Goal: Information Seeking & Learning: Learn about a topic

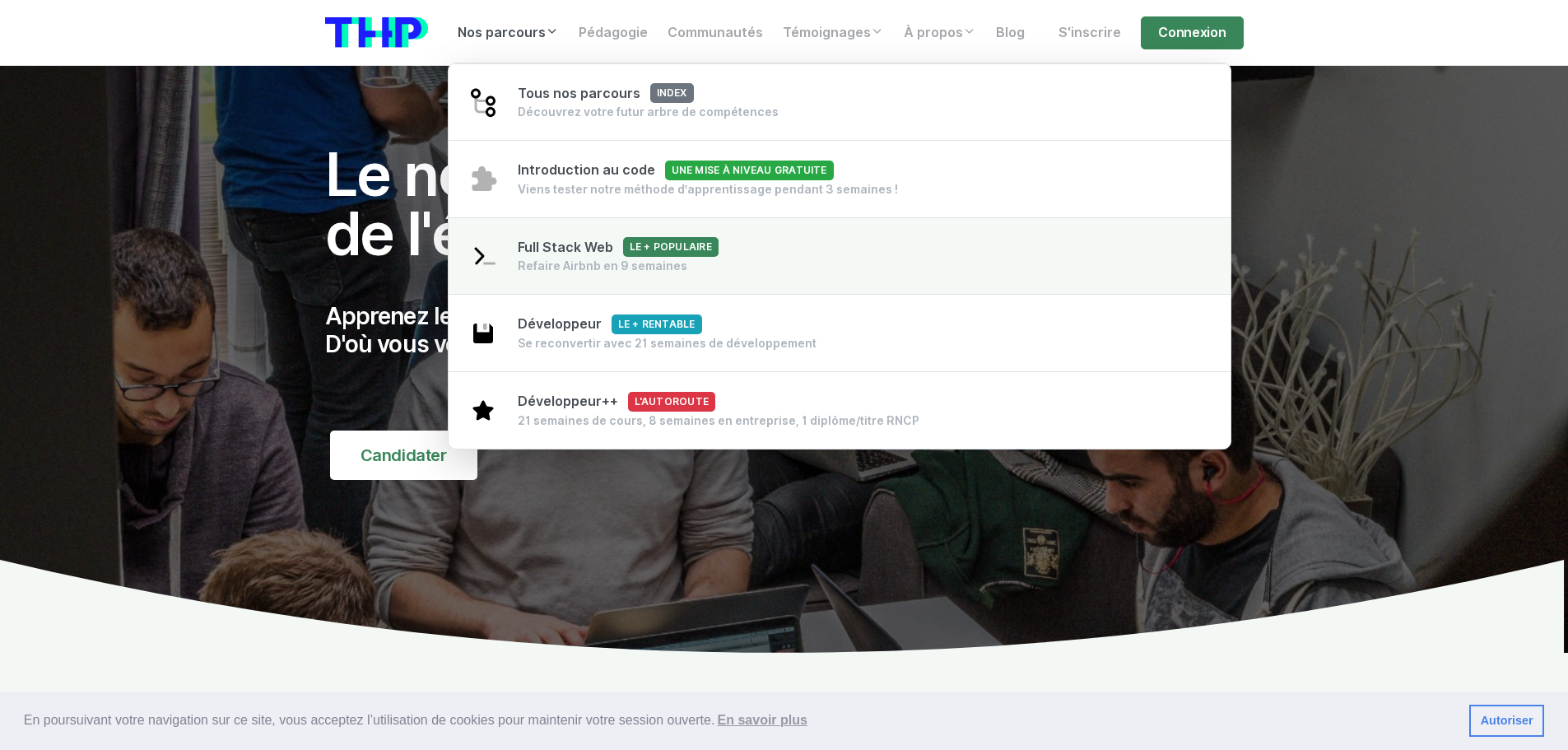
click at [574, 262] on div "Refaire Airbnb en 9 semaines" at bounding box center [619, 265] width 201 height 17
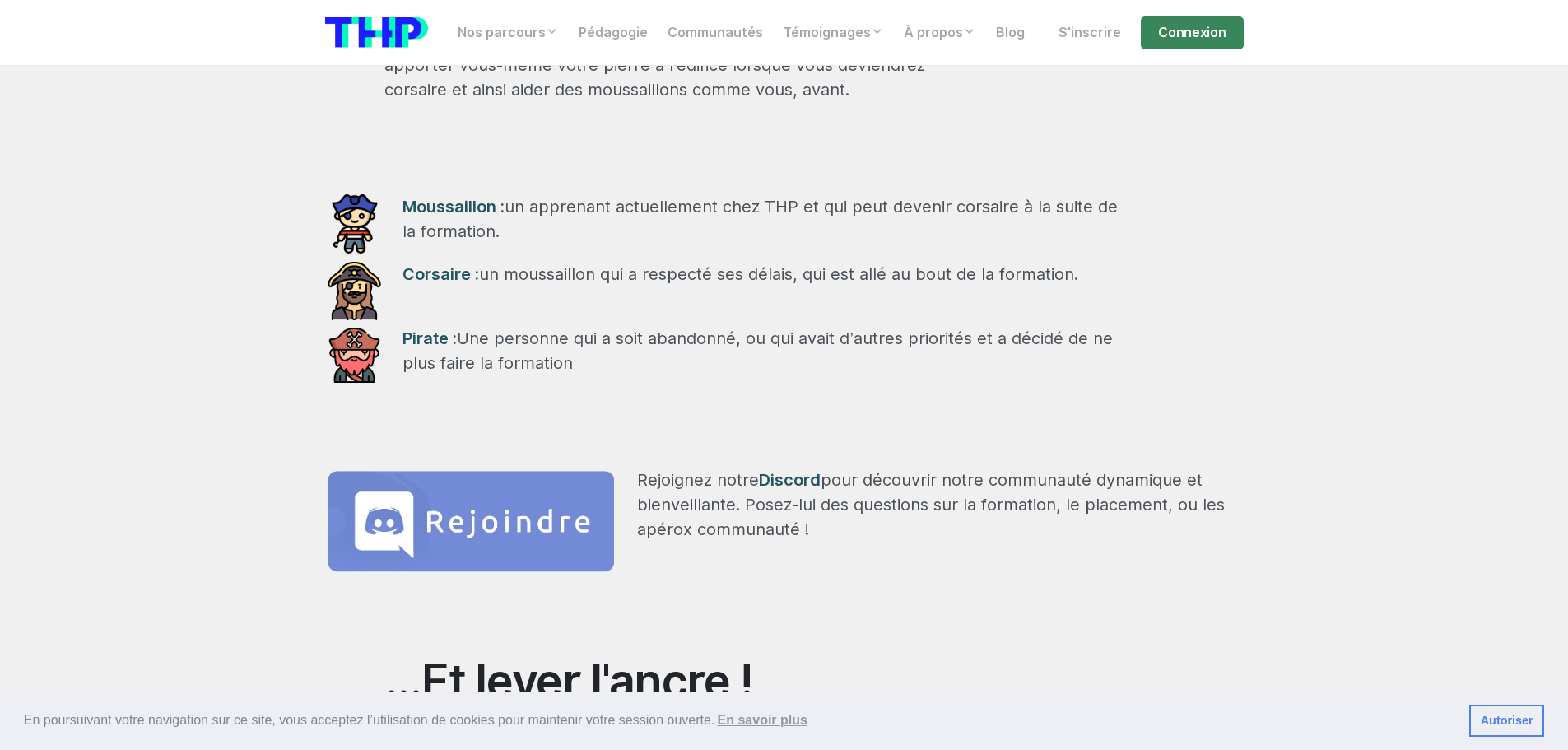
scroll to position [11356, 0]
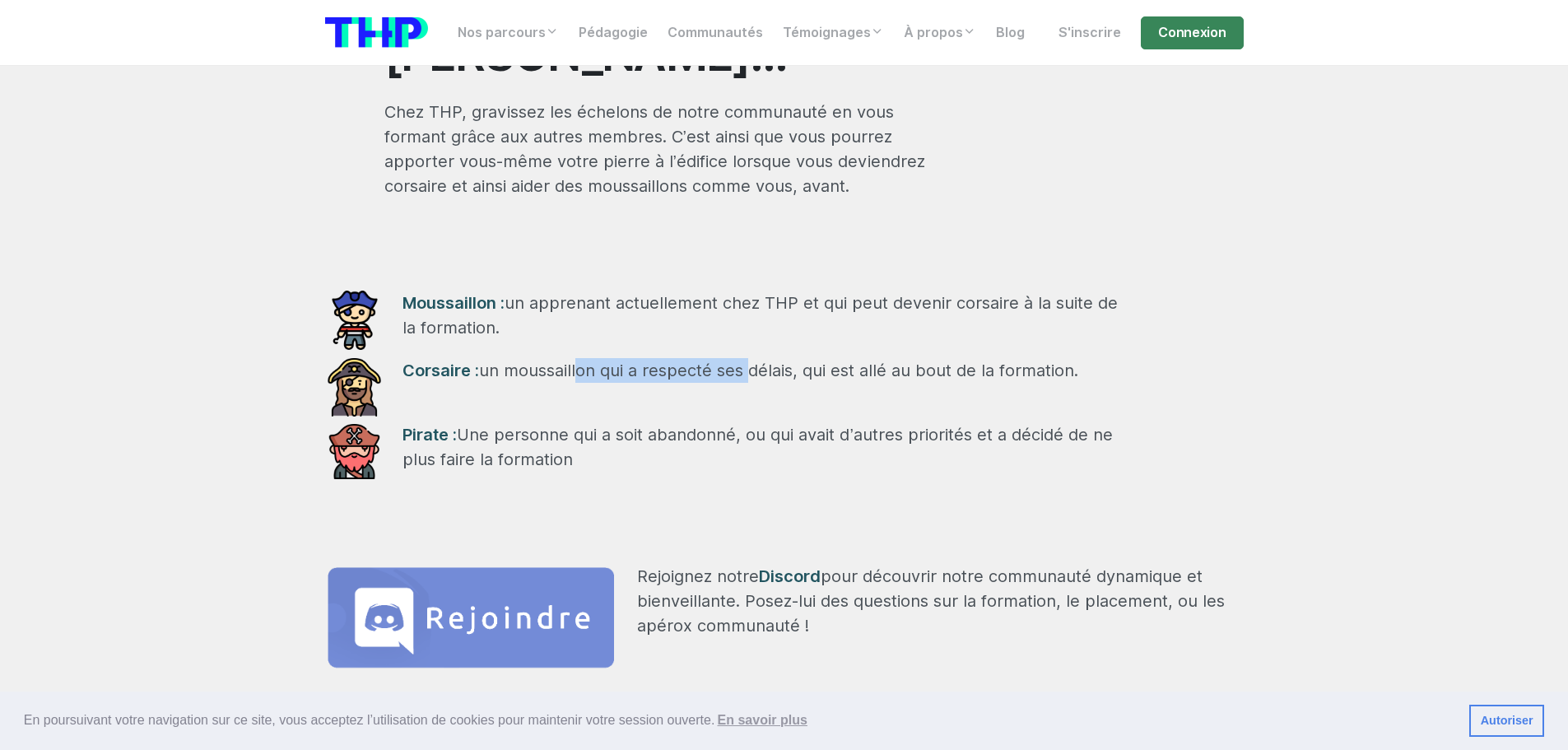
drag, startPoint x: 575, startPoint y: 334, endPoint x: 767, endPoint y: 330, distance: 192.0
click at [754, 358] on p "Corsaire : un moussaillon qui a respecté ses délais, qui est allé au bout de la…" at bounding box center [784, 370] width 763 height 24
click at [792, 358] on p "Corsaire : un moussaillon qui a respecté ses délais, qui est allé au bout de la…" at bounding box center [784, 370] width 763 height 24
drag, startPoint x: 811, startPoint y: 330, endPoint x: 965, endPoint y: 337, distance: 154.2
click at [958, 358] on p "Corsaire : un moussaillon qui a respecté ses délais, qui est allé au bout de la…" at bounding box center [784, 370] width 763 height 24
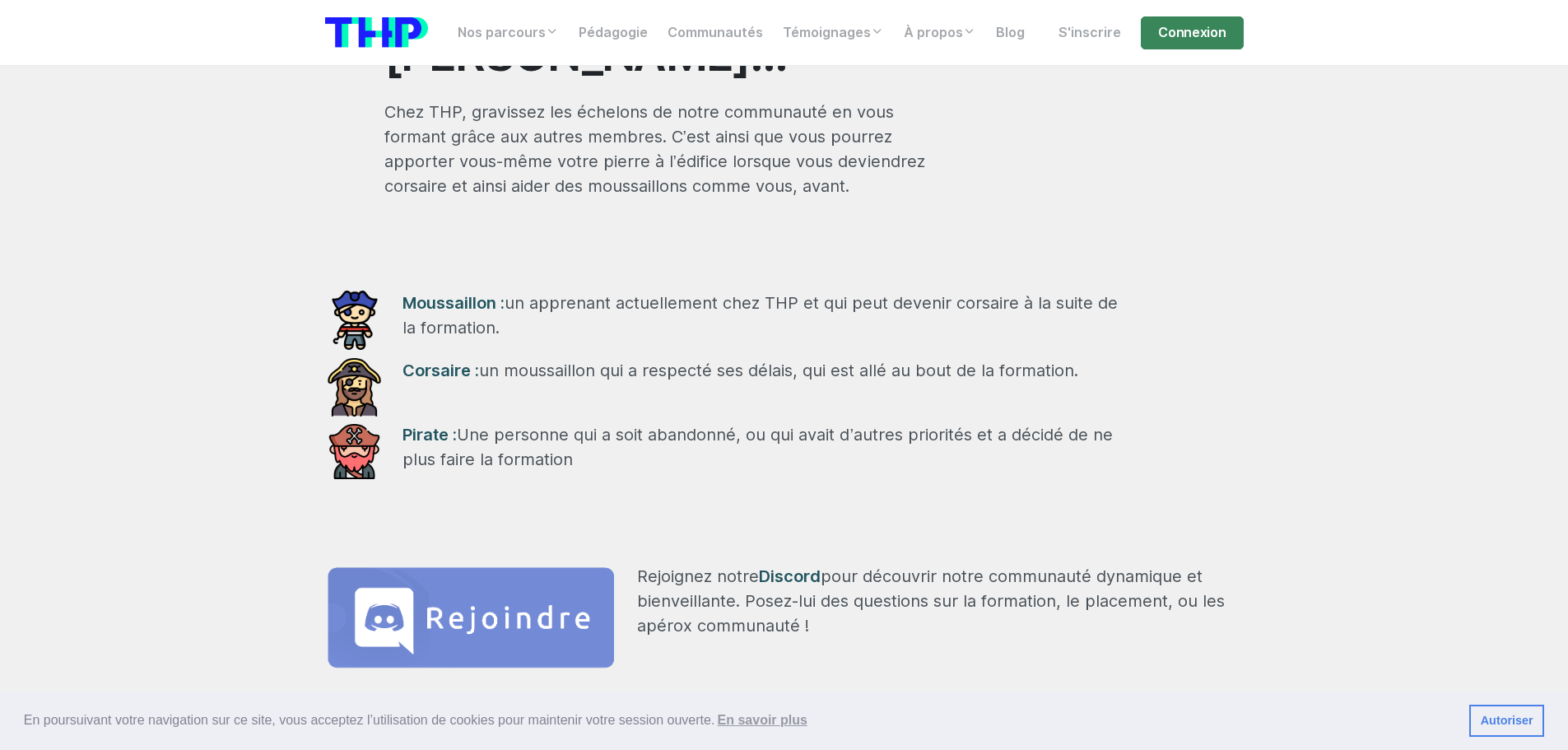
click at [973, 358] on p "Corsaire : un moussaillon qui a respecté ses délais, qui est allé au bout de la…" at bounding box center [784, 370] width 763 height 24
drag, startPoint x: 799, startPoint y: 331, endPoint x: 976, endPoint y: 331, distance: 177.0
click at [970, 358] on p "Corsaire : un moussaillon qui a respecté ses délais, qui est allé au bout de la…" at bounding box center [784, 370] width 763 height 24
click at [976, 358] on p "Corsaire : un moussaillon qui a respecté ses délais, qui est allé au bout de la…" at bounding box center [784, 370] width 763 height 24
drag, startPoint x: 471, startPoint y: 392, endPoint x: 826, endPoint y: 395, distance: 355.0
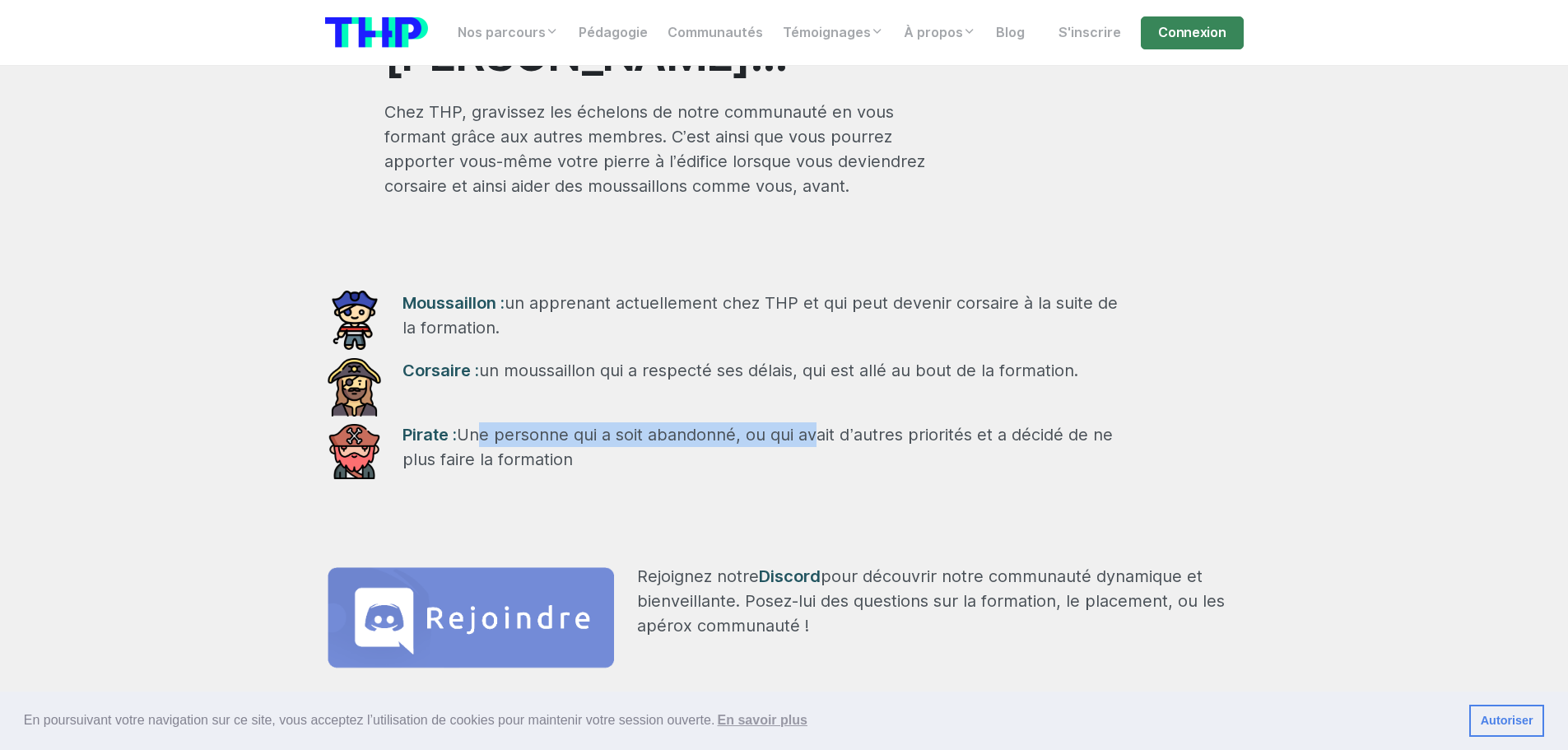
click at [815, 422] on p "Pirate : Une personne qui a soit abandonné, ou qui avait d’autres priorités et …" at bounding box center [784, 447] width 763 height 50
click at [853, 422] on p "Pirate : Une personne qui a soit abandonné, ou qui avait d’autres priorités et …" at bounding box center [784, 447] width 763 height 50
drag, startPoint x: 732, startPoint y: 394, endPoint x: 830, endPoint y: 392, distance: 98.0
click at [827, 422] on p "Pirate : Une personne qui a soit abandonné, ou qui avait d’autres priorités et …" at bounding box center [784, 447] width 763 height 50
click at [841, 422] on p "Pirate : Une personne qui a soit abandonné, ou qui avait d’autres priorités et …" at bounding box center [784, 447] width 763 height 50
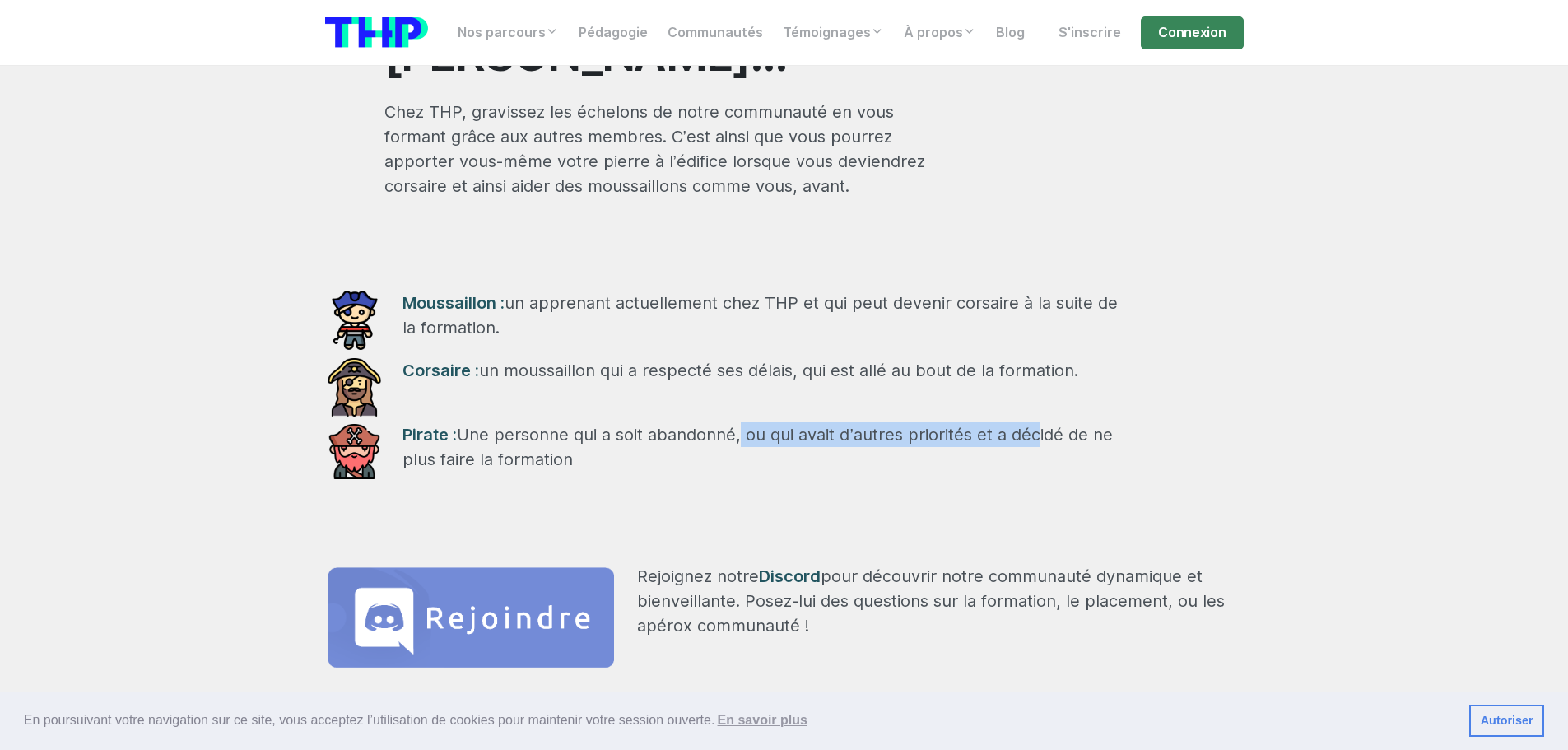
drag, startPoint x: 738, startPoint y: 394, endPoint x: 1072, endPoint y: 396, distance: 334.0
click at [1049, 422] on p "Pirate : Une personne qui a soit abandonné, ou qui avait d’autres priorités et …" at bounding box center [784, 447] width 763 height 50
click at [1073, 422] on p "Pirate : Une personne qui a soit abandonné, ou qui avait d’autres priorités et …" at bounding box center [784, 447] width 763 height 50
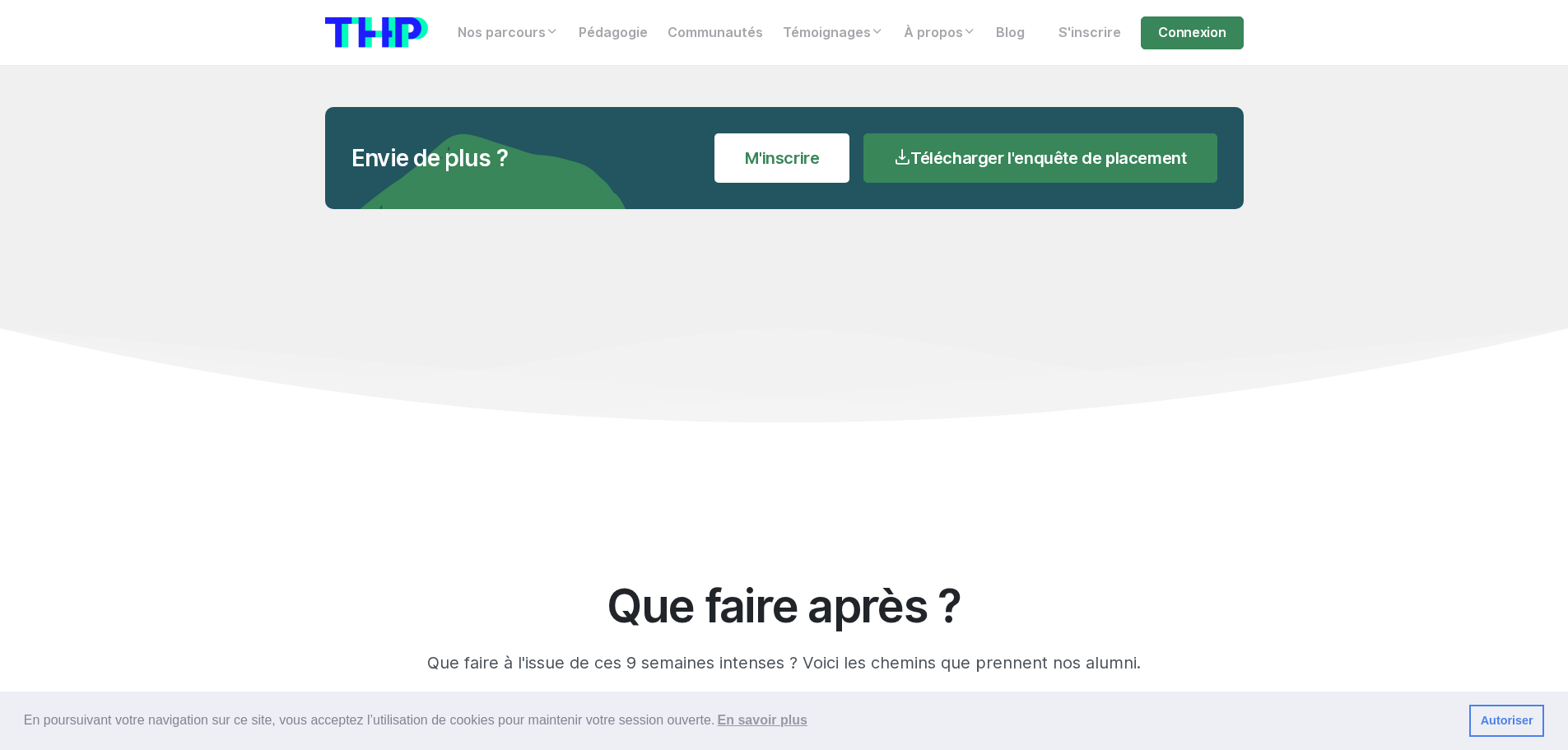
scroll to position [12919, 0]
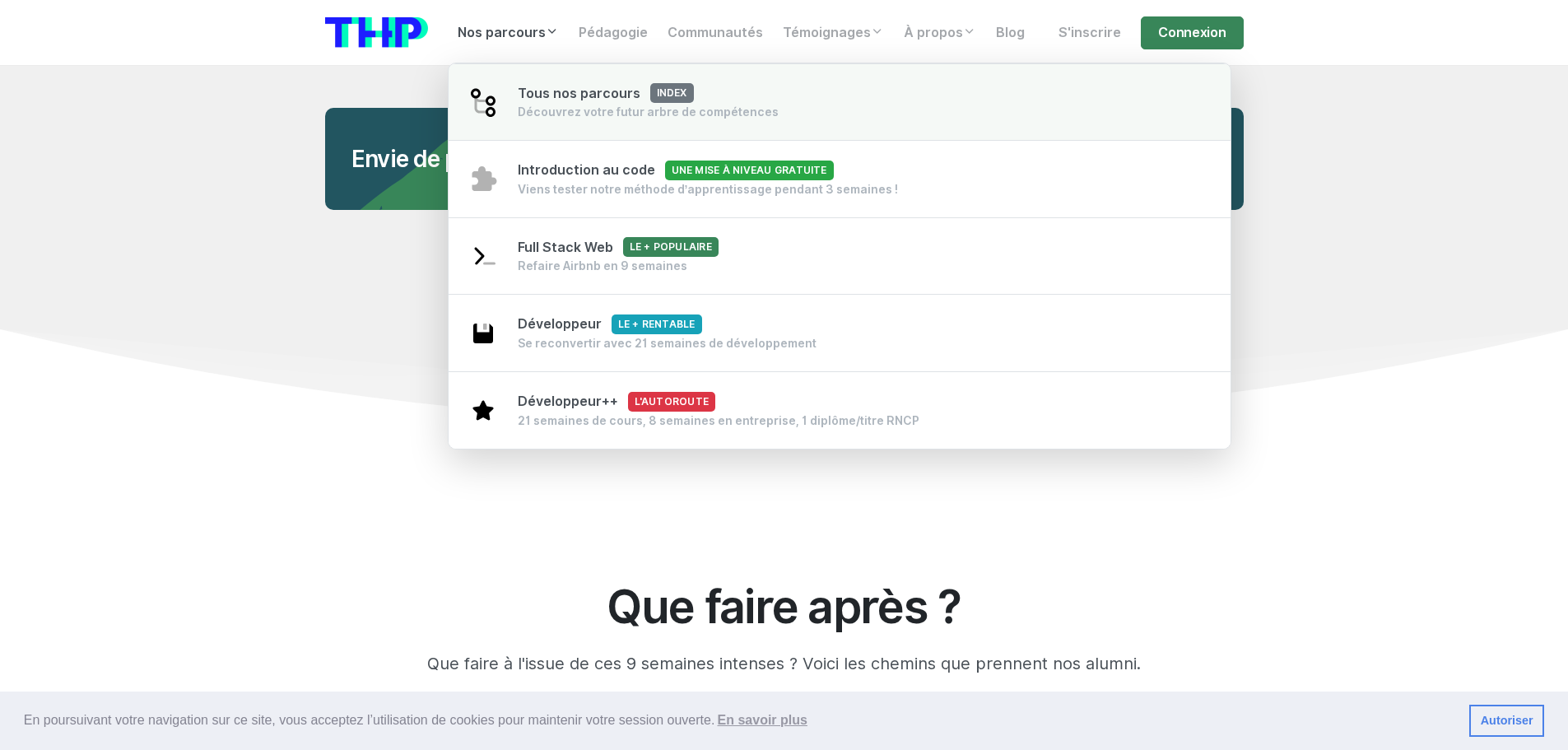
click at [554, 101] on div "Tous nos parcours index Découvrez votre futur arbre de compétences" at bounding box center [648, 102] width 261 height 37
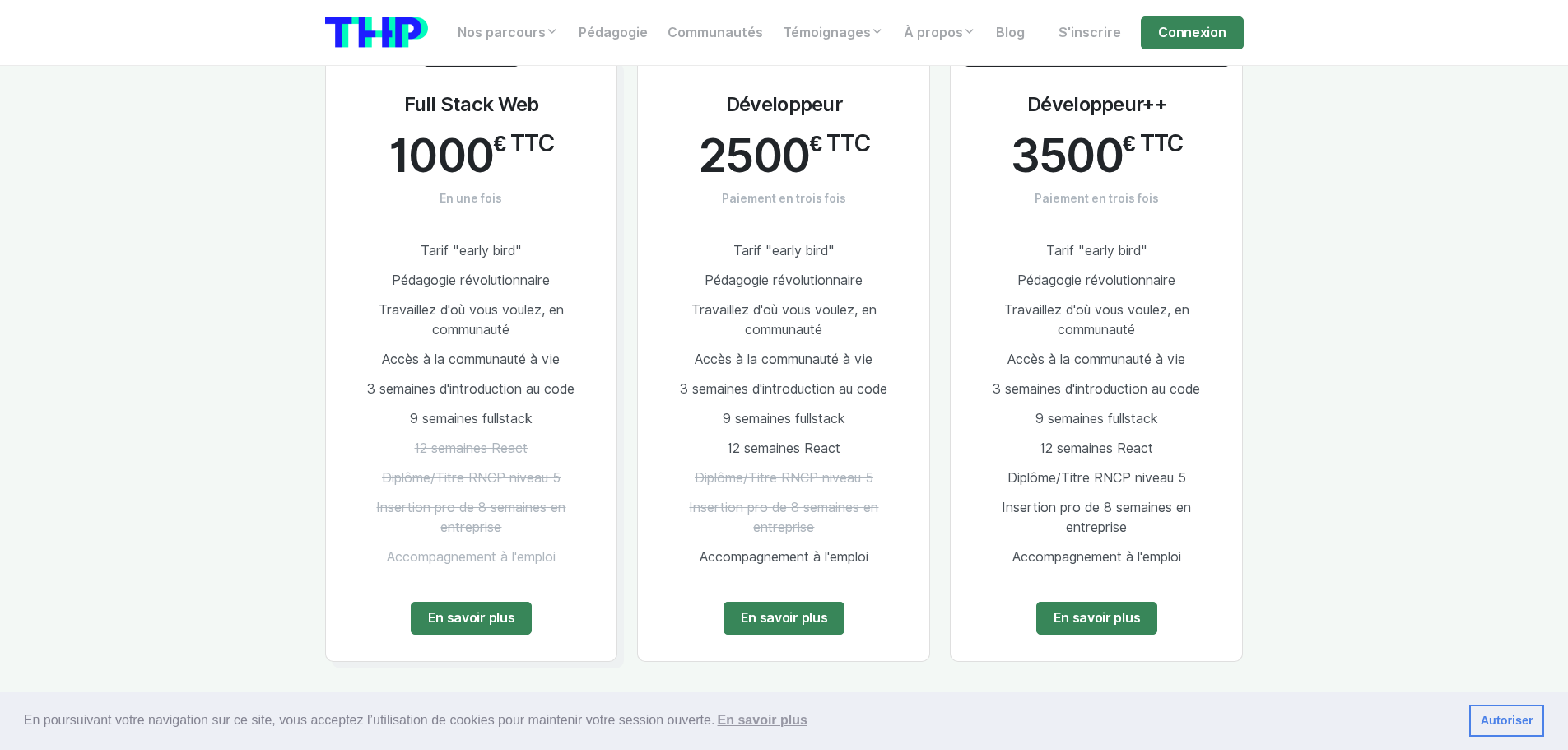
scroll to position [987, 0]
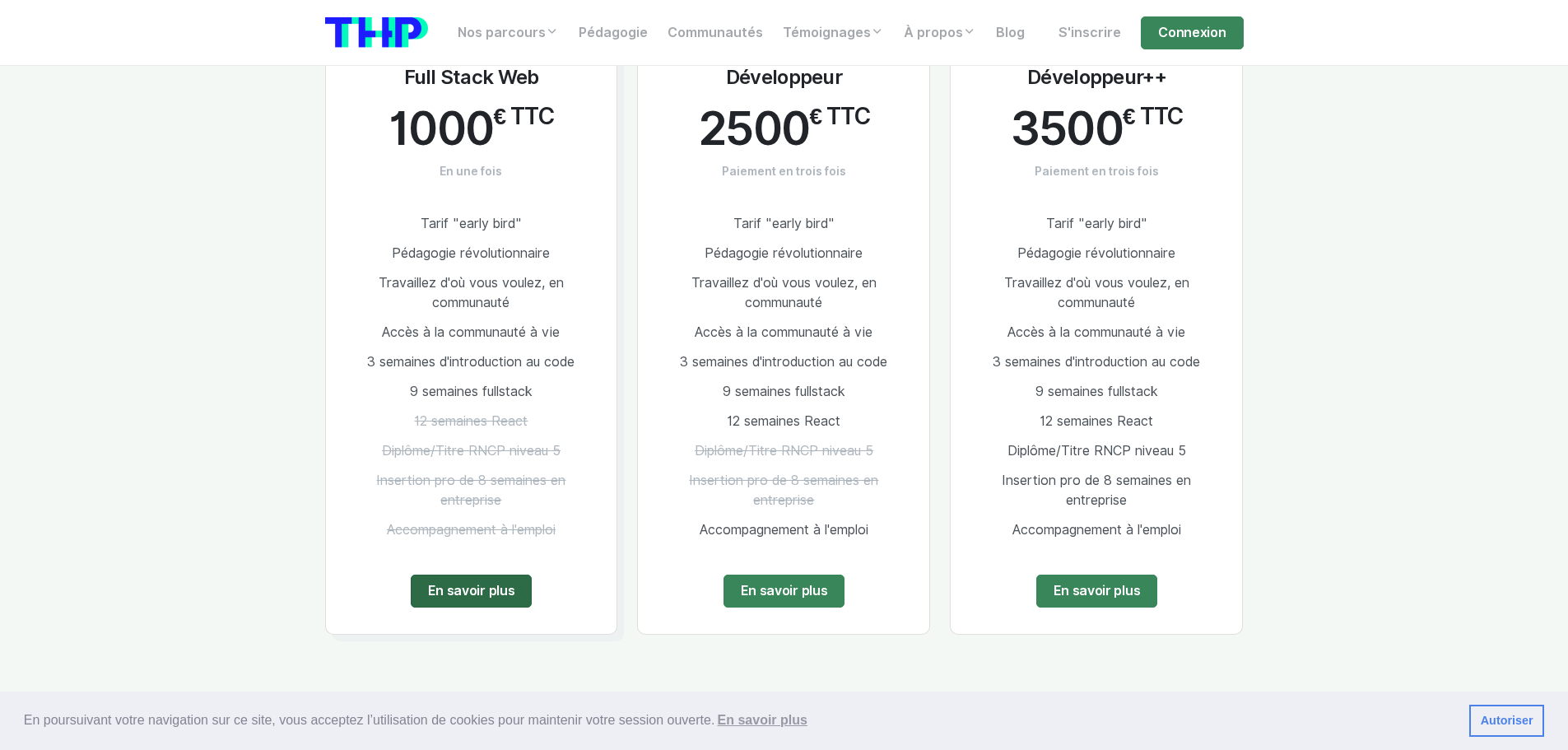
click at [479, 592] on link "En savoir plus" at bounding box center [472, 591] width 122 height 33
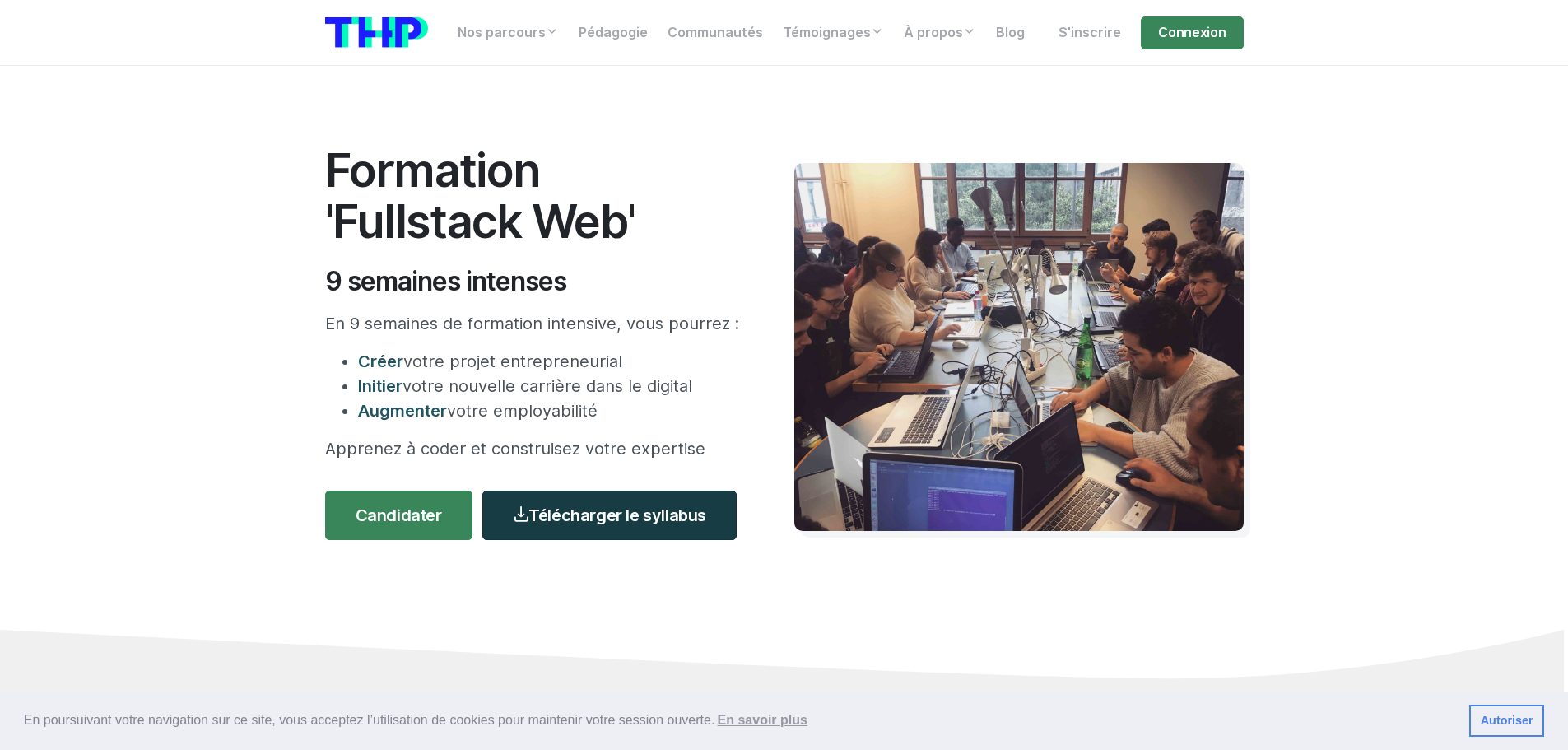
click at [555, 514] on link "Télécharger le syllabus" at bounding box center [610, 515] width 255 height 50
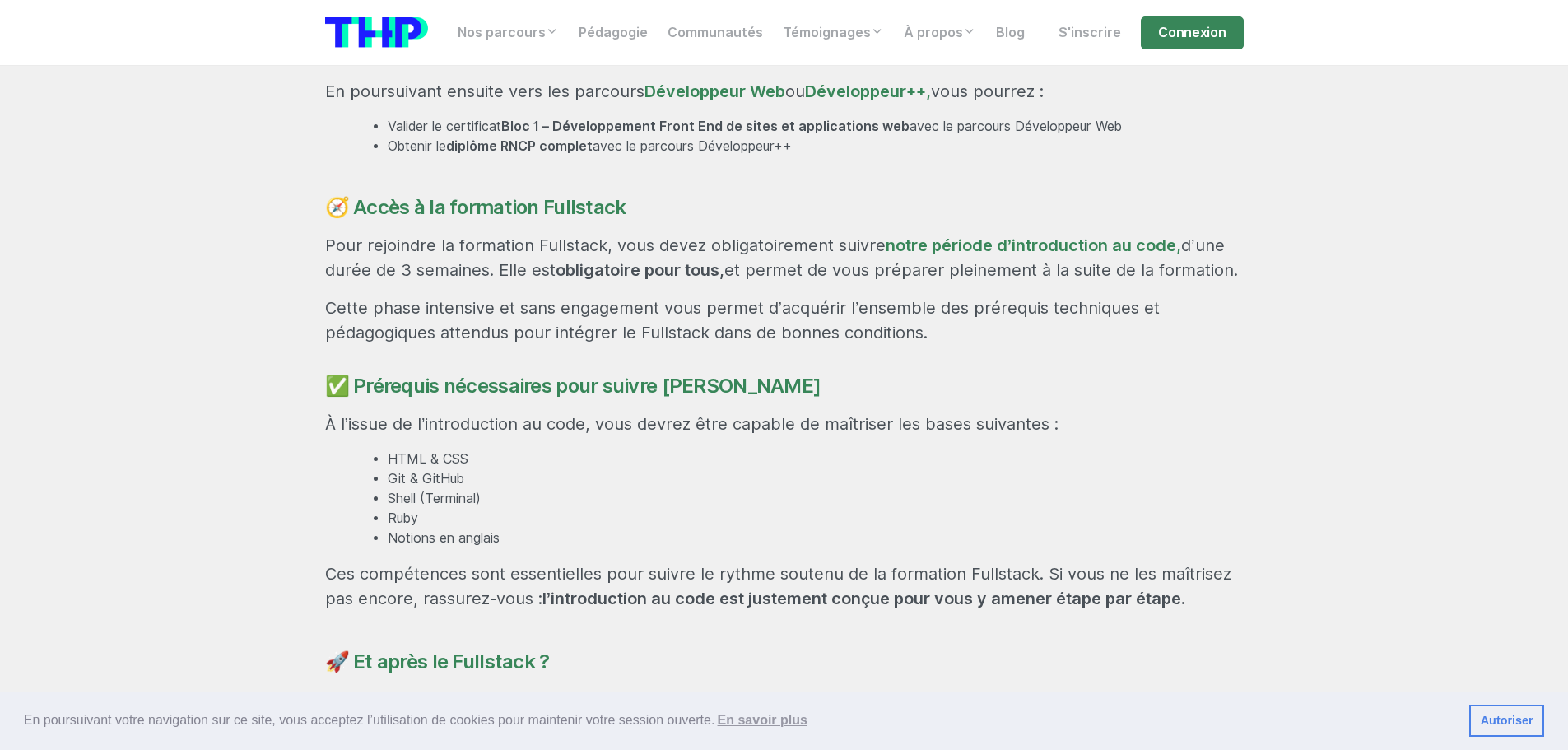
scroll to position [1070, 0]
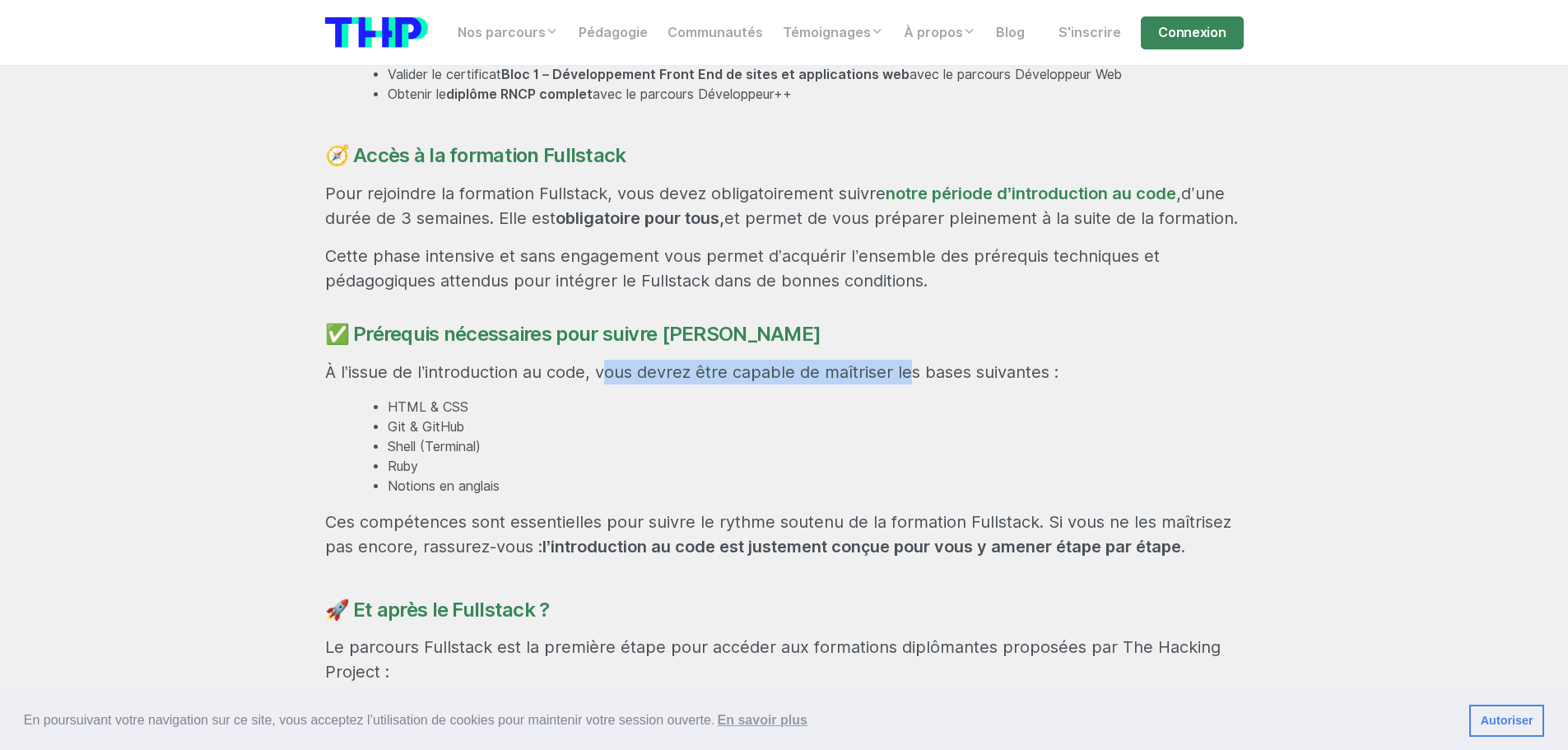
drag, startPoint x: 603, startPoint y: 372, endPoint x: 905, endPoint y: 378, distance: 302.1
click at [902, 378] on p "À l’issue de l’introduction au code, vous devrez être capable de maîtriser les …" at bounding box center [784, 372] width 919 height 24
click at [964, 371] on p "À l’issue de l’introduction au code, vous devrez être capable de maîtriser les …" at bounding box center [784, 372] width 919 height 24
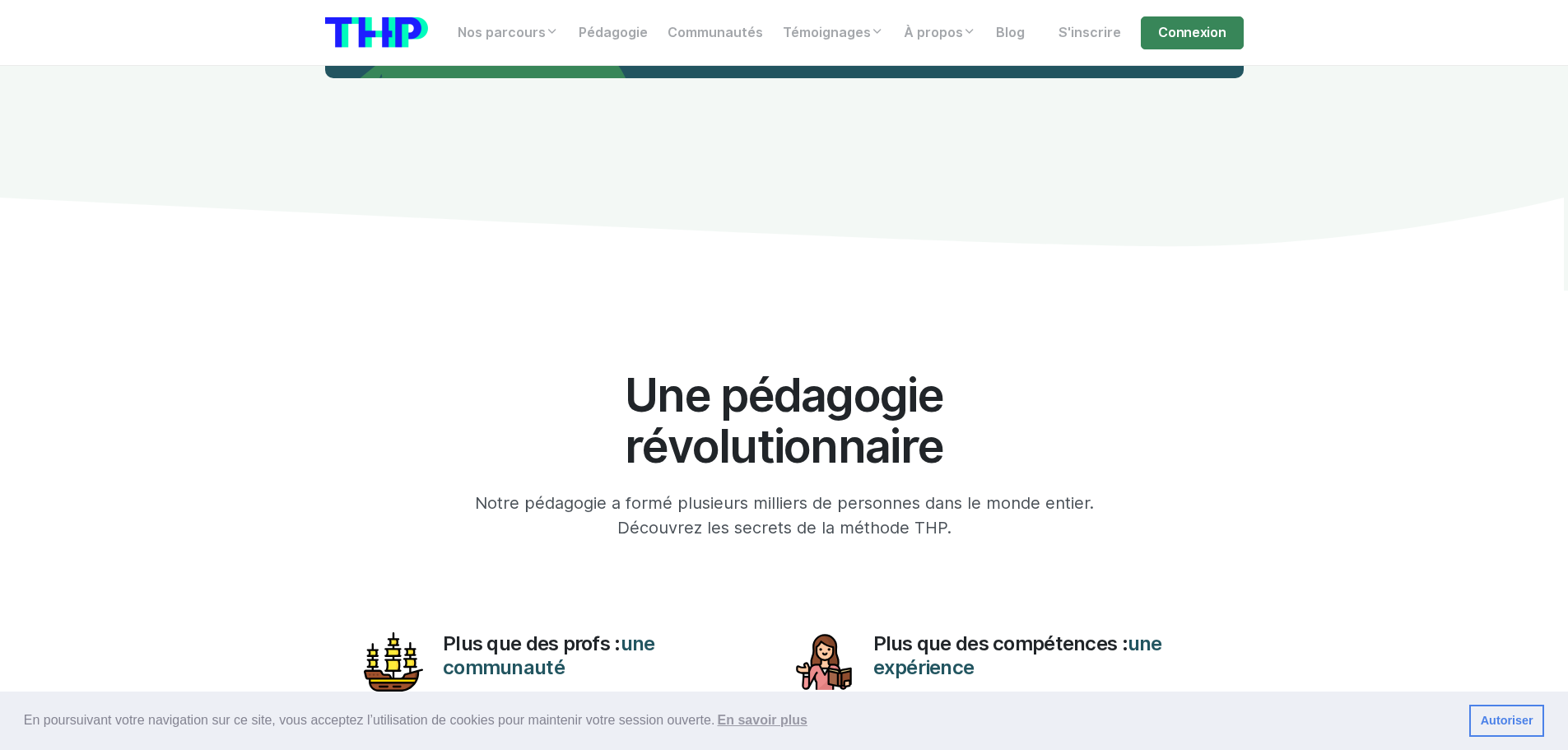
scroll to position [5431, 0]
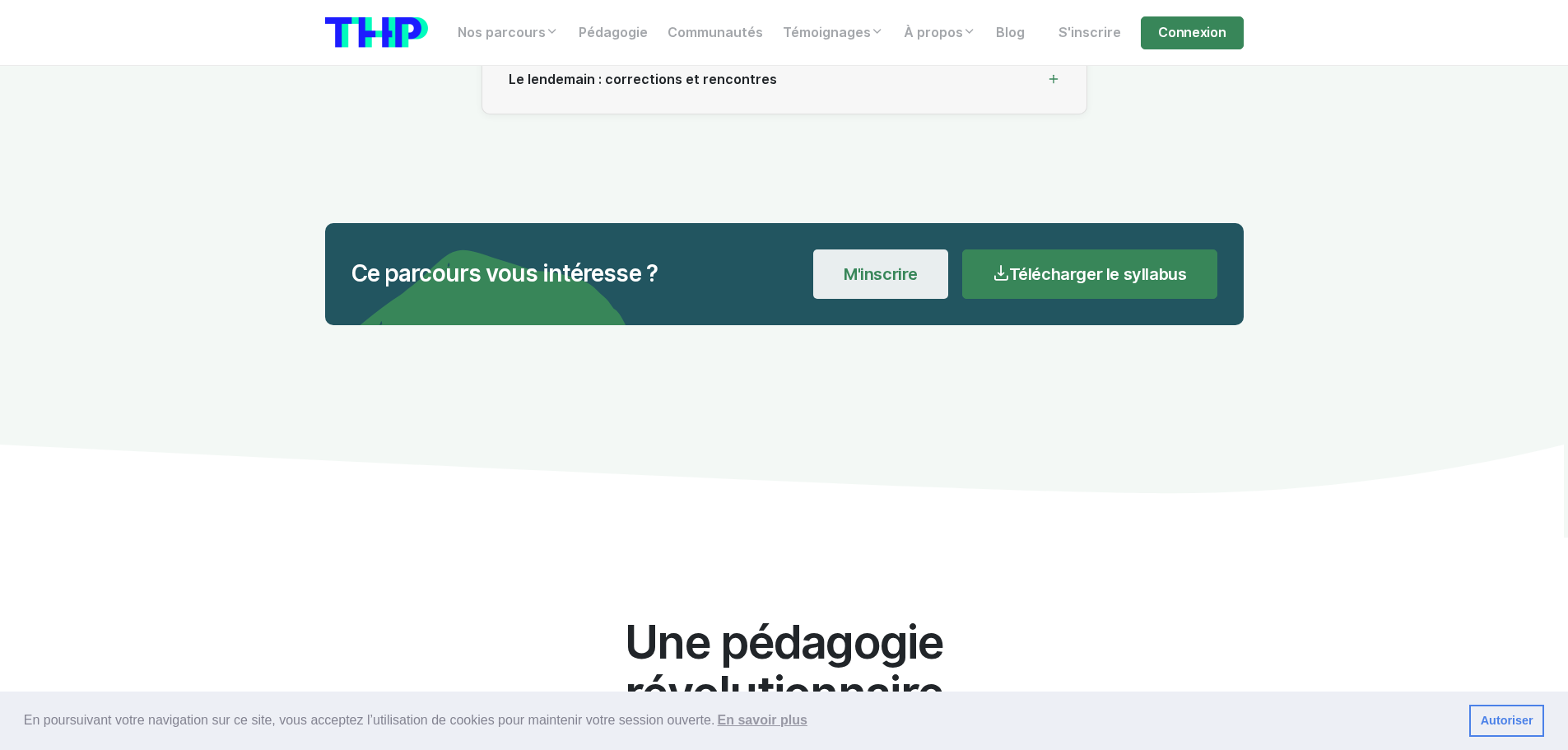
click at [848, 262] on link "M'inscrire" at bounding box center [880, 274] width 135 height 50
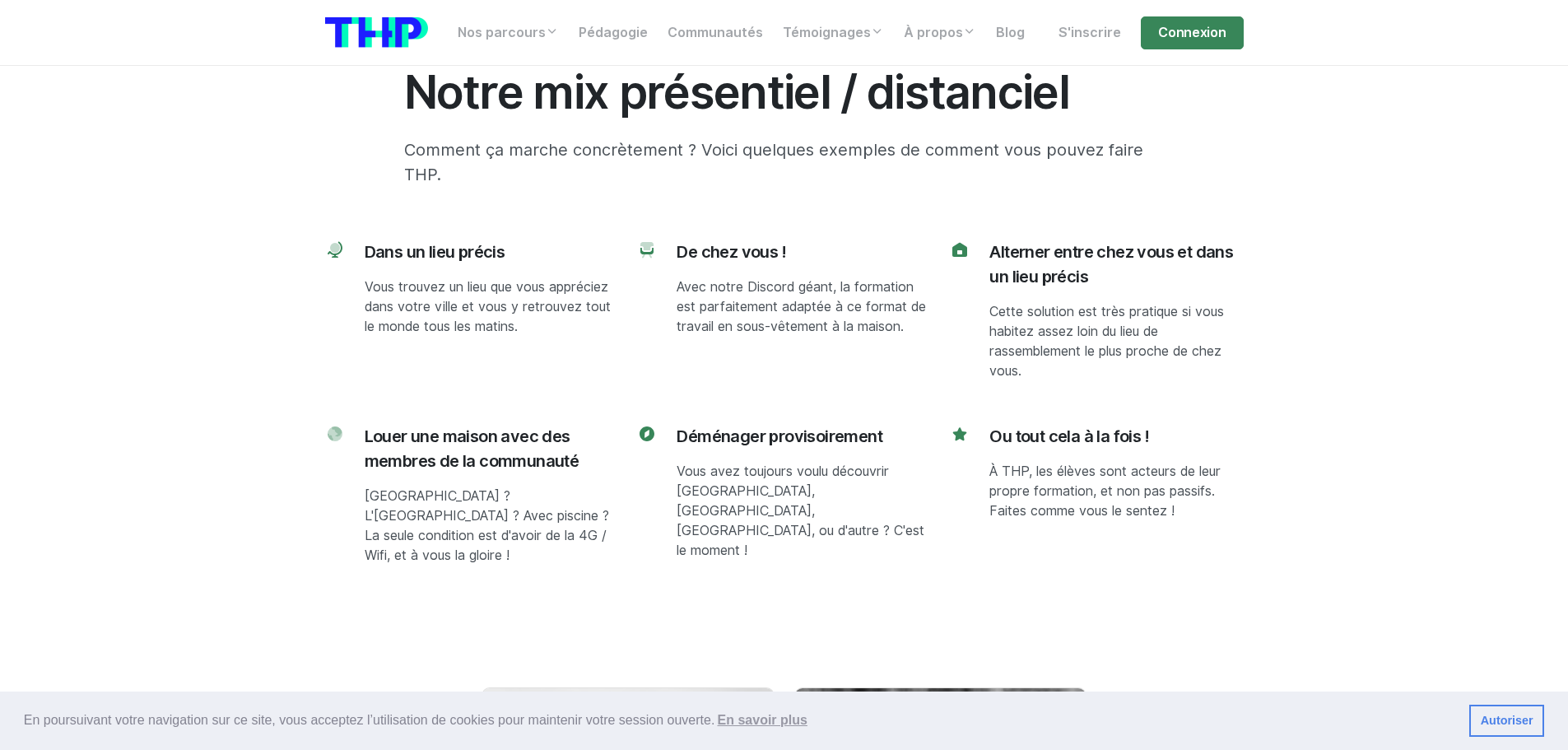
scroll to position [6830, 0]
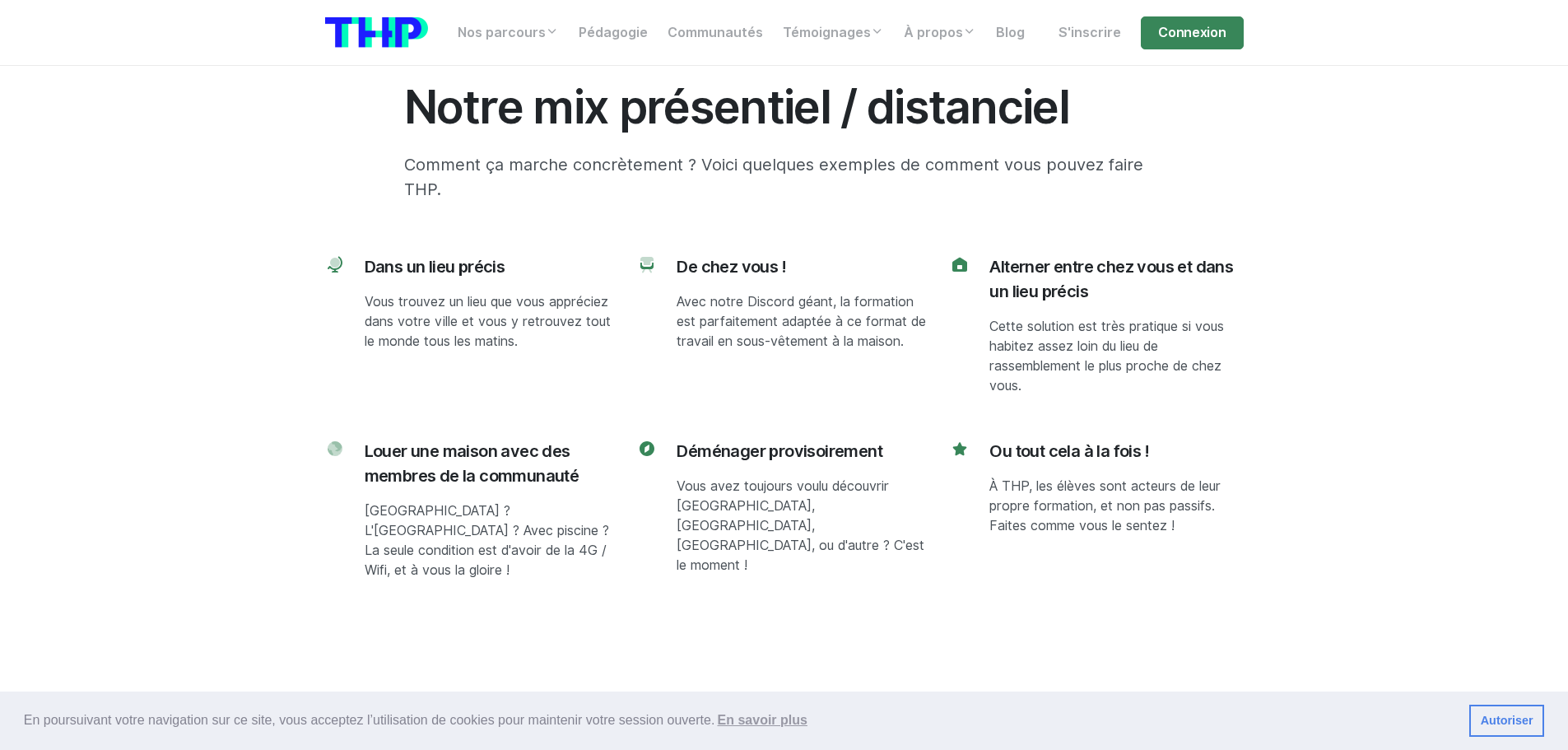
click at [376, 501] on p "[GEOGRAPHIC_DATA] ? L'[GEOGRAPHIC_DATA] ? Avec piscine ? La seule condition est…" at bounding box center [491, 541] width 254 height 79
click at [470, 501] on p "Bali ? L'Ardèche ? Avec piscine ? La seule condition est d'avoir de la 4G / Wif…" at bounding box center [491, 541] width 254 height 79
drag, startPoint x: 375, startPoint y: 508, endPoint x: 551, endPoint y: 510, distance: 176.0
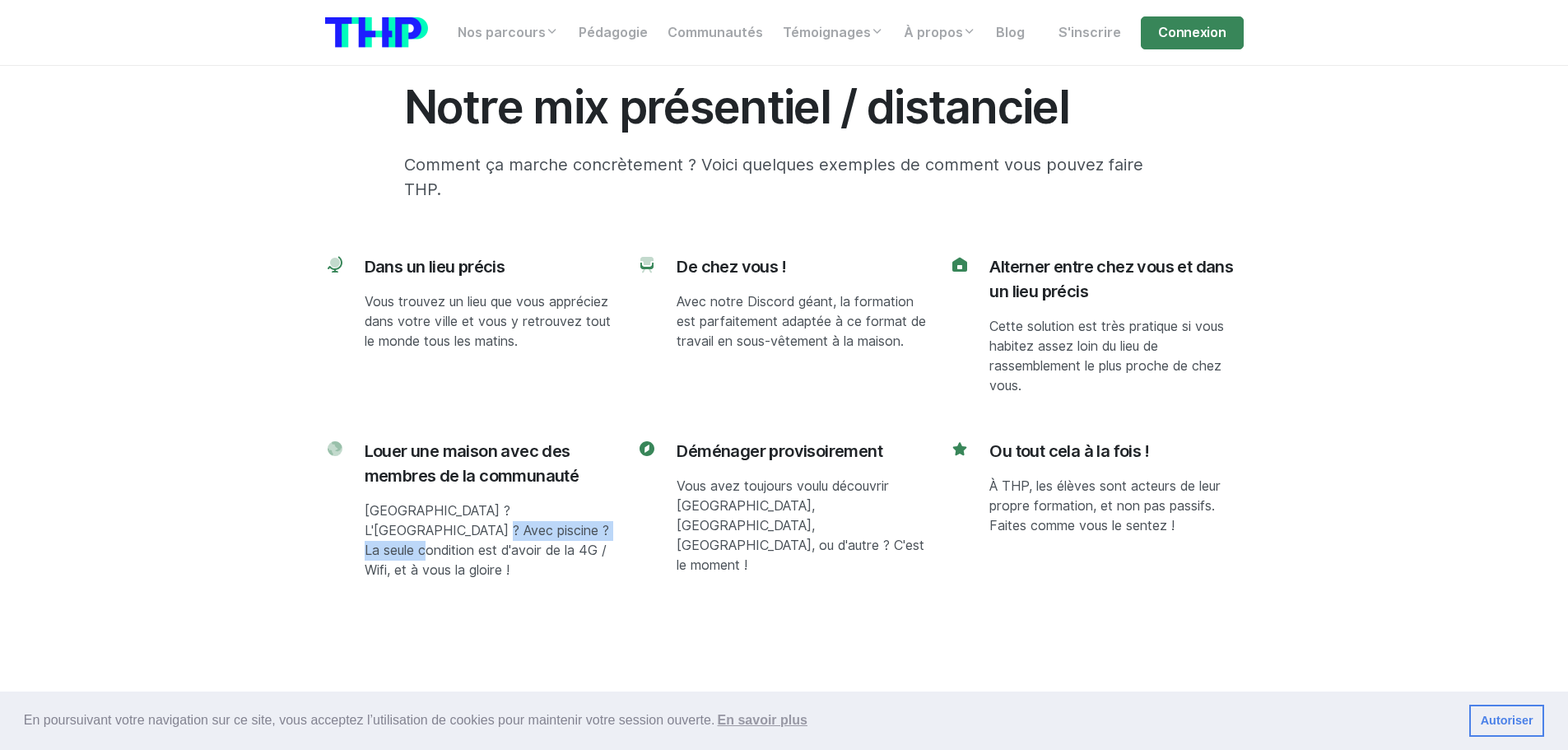
click at [545, 510] on p "Bali ? L'Ardèche ? Avec piscine ? La seule condition est d'avoir de la 4G / Wif…" at bounding box center [491, 541] width 254 height 79
click at [555, 508] on p "[GEOGRAPHIC_DATA] ? L'[GEOGRAPHIC_DATA] ? Avec piscine ? La seule condition est…" at bounding box center [491, 541] width 254 height 79
drag, startPoint x: 673, startPoint y: 470, endPoint x: 809, endPoint y: 462, distance: 136.2
click at [808, 462] on div "Icon For Compass Déménager provisoirement Vous avez toujours voulu découvrir Ly…" at bounding box center [784, 515] width 313 height 154
click at [832, 476] on p "Vous avez toujours voulu découvrir Lyon, Paris, Strasbourg, ou d'autre ? C'est …" at bounding box center [804, 525] width 254 height 99
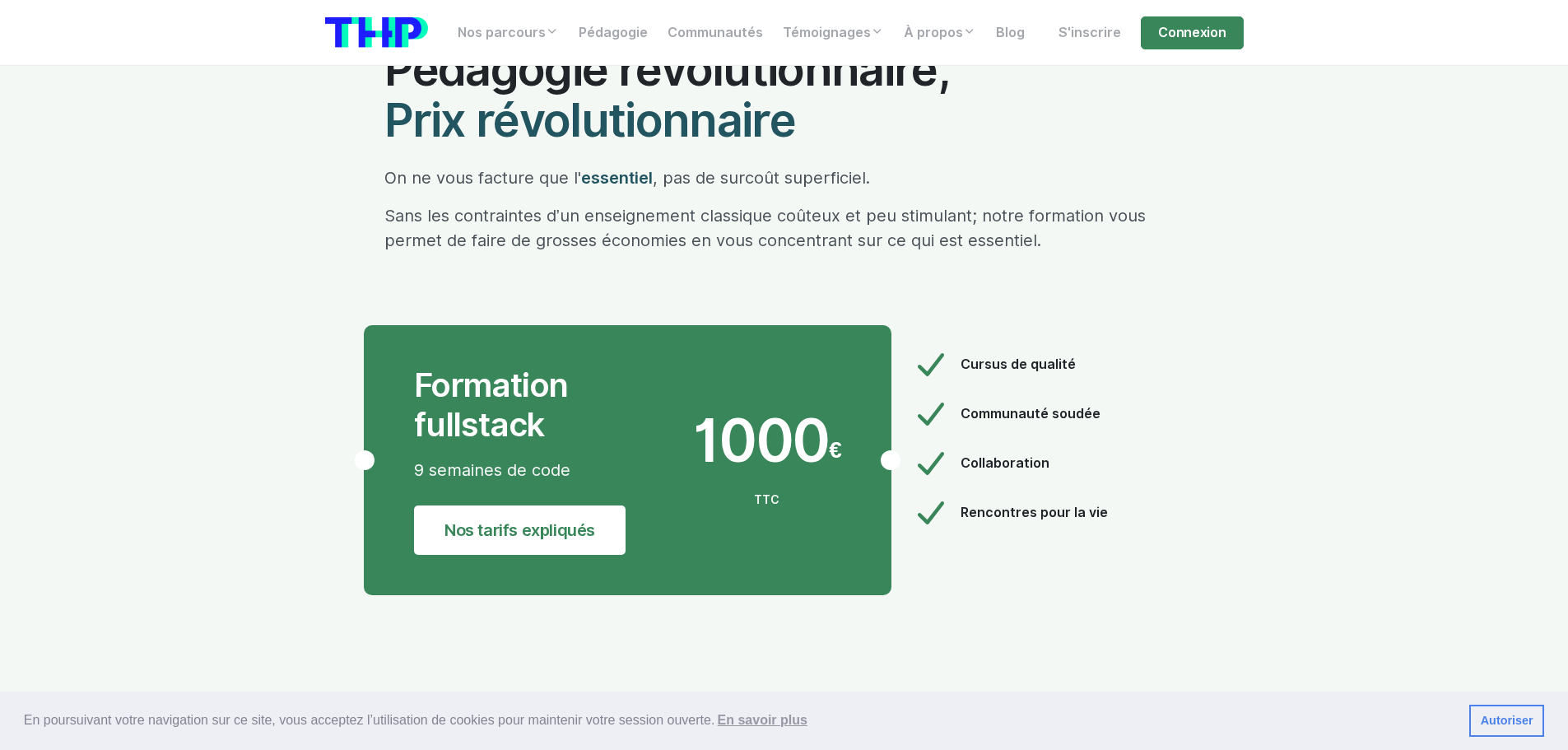
scroll to position [8805, 0]
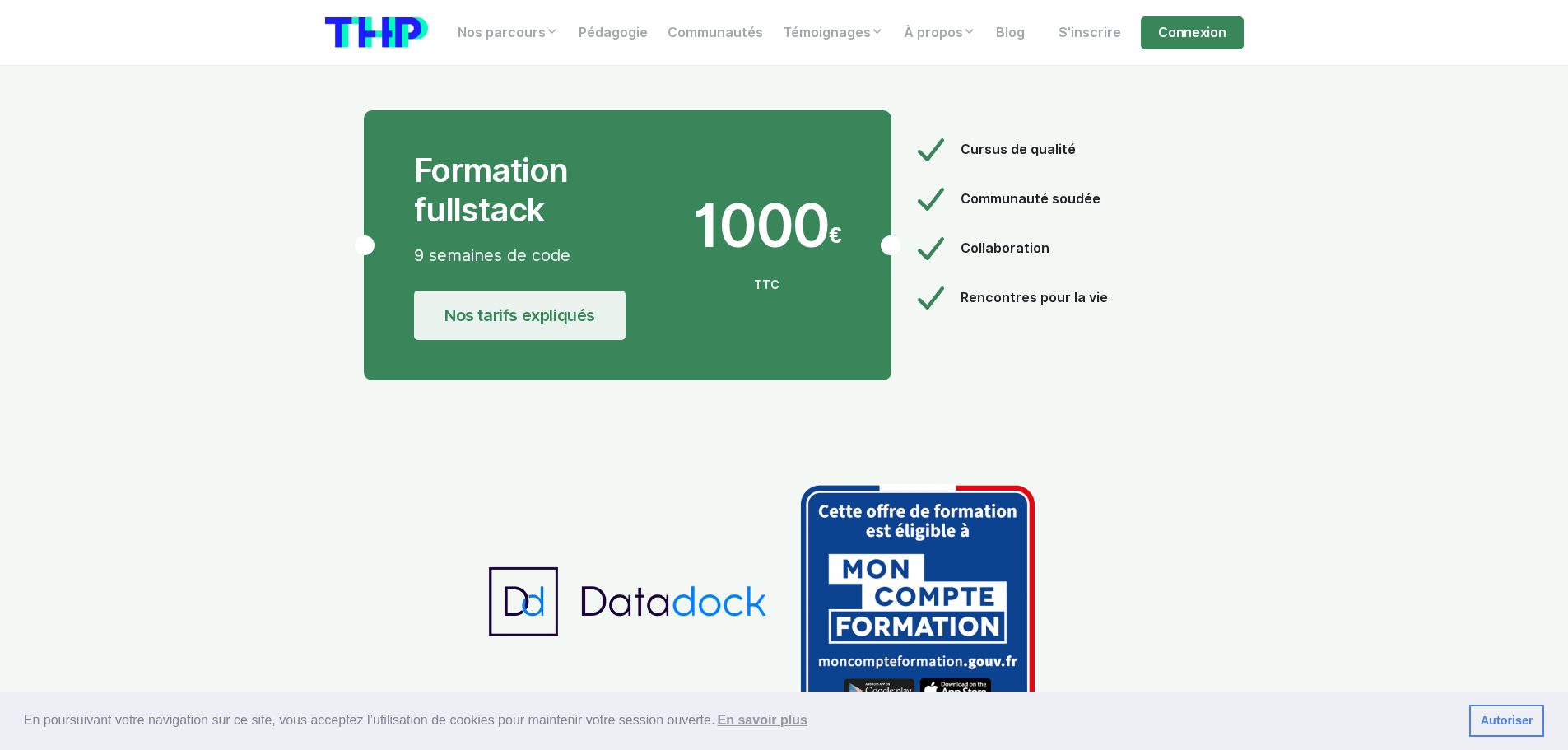
click at [544, 290] on link "Nos tarifs expliqués" at bounding box center [520, 315] width 211 height 50
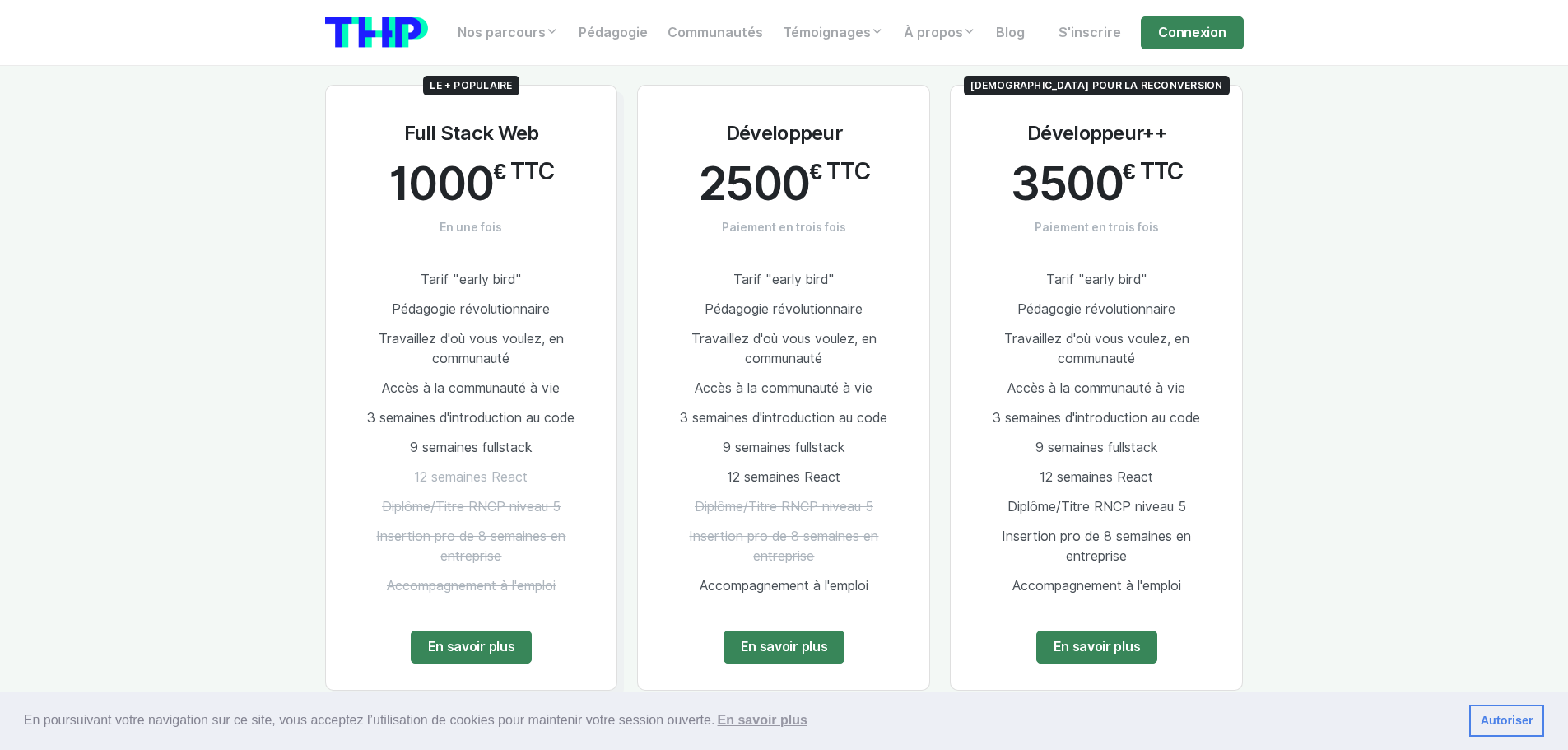
scroll to position [2222, 0]
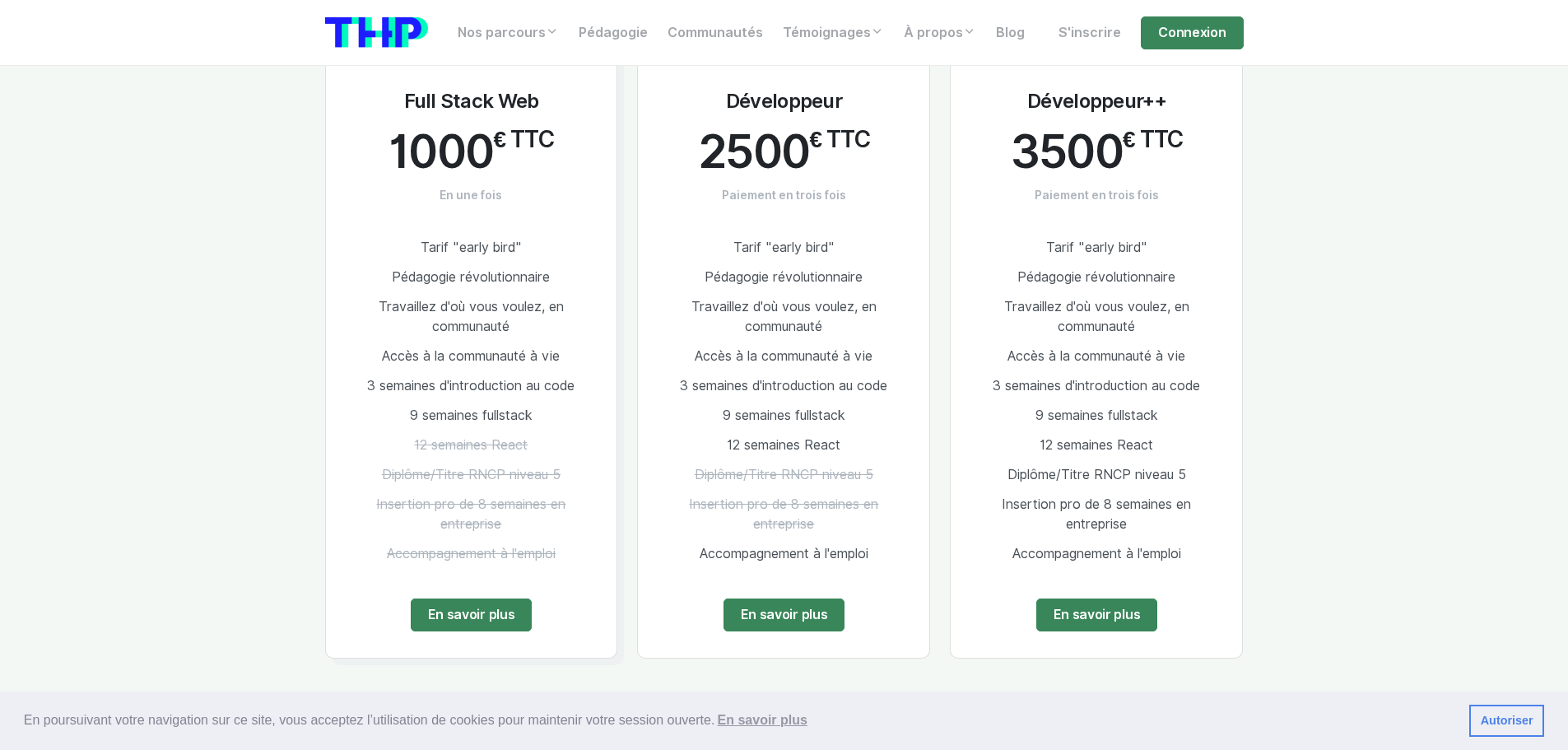
drag, startPoint x: 1157, startPoint y: 408, endPoint x: 1011, endPoint y: 406, distance: 146.0
click at [1011, 430] on li "12 semaines React" at bounding box center [1097, 445] width 239 height 30
click at [986, 539] on li "Accompagnement à l'emploi" at bounding box center [1097, 554] width 239 height 30
click at [1113, 598] on link "En savoir plus" at bounding box center [1098, 615] width 122 height 33
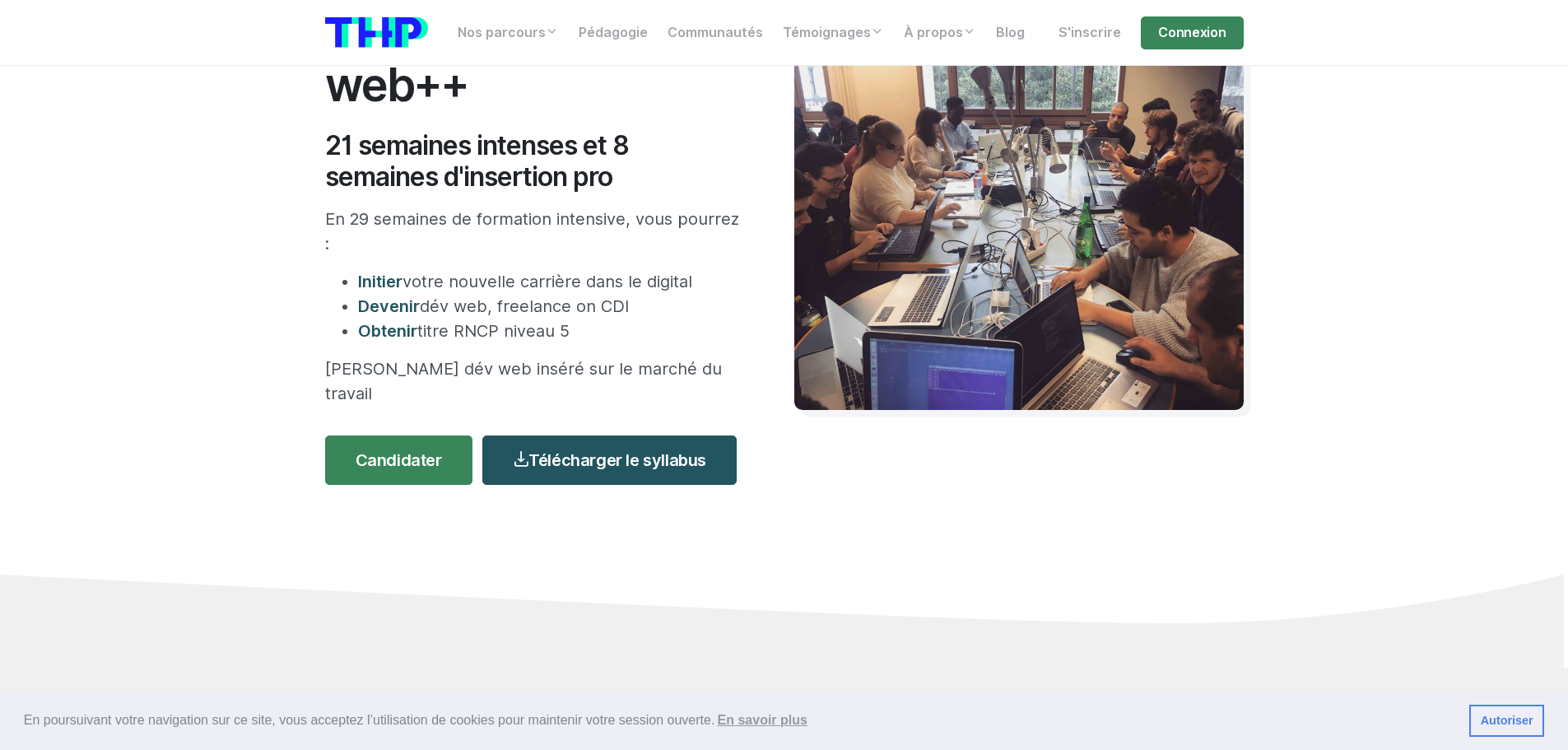
scroll to position [165, 0]
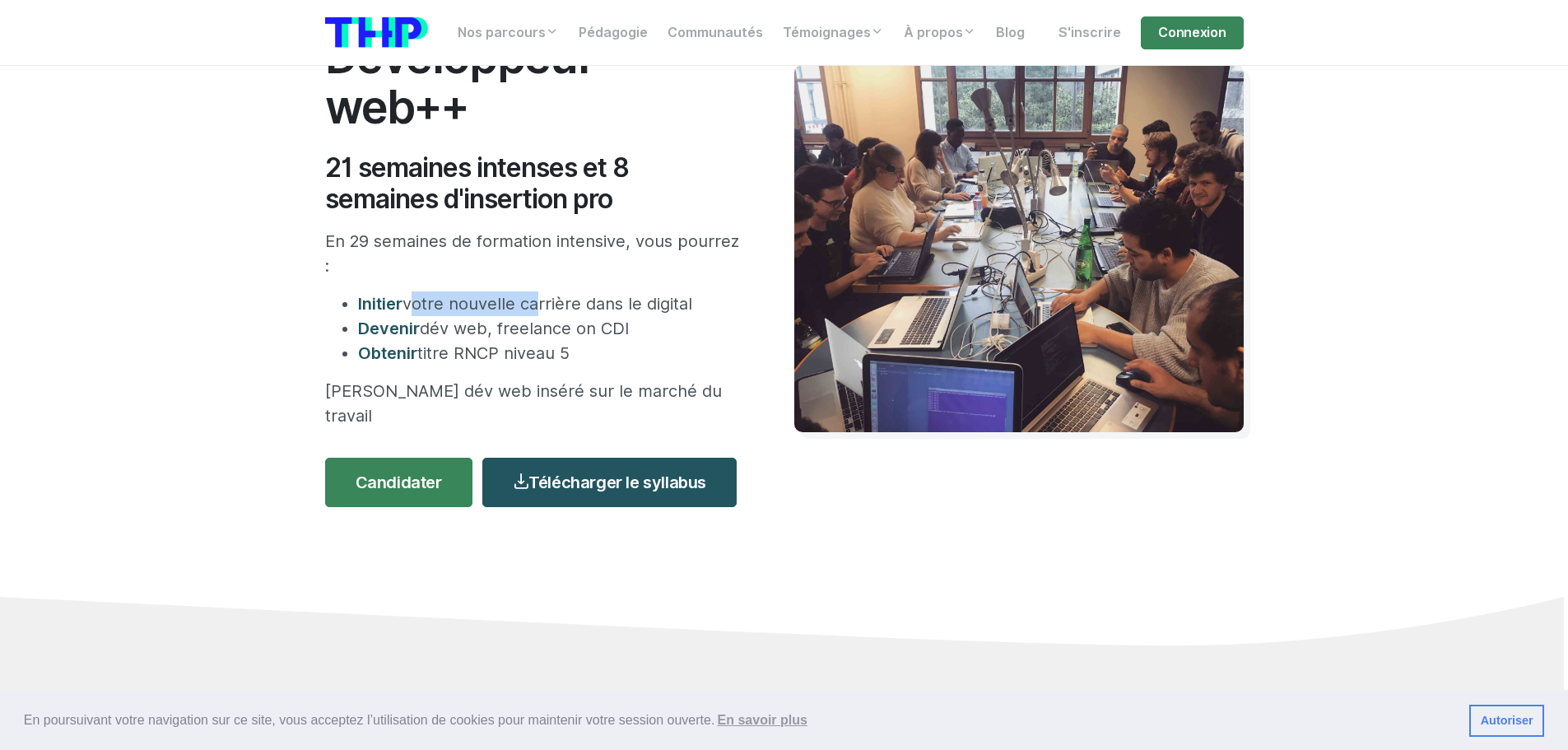
drag, startPoint x: 411, startPoint y: 303, endPoint x: 595, endPoint y: 309, distance: 184.1
click at [564, 307] on li "Initier votre nouvelle carrière dans le digital" at bounding box center [551, 303] width 387 height 24
click at [605, 309] on li "Initier votre nouvelle carrière dans le digital" at bounding box center [551, 303] width 387 height 24
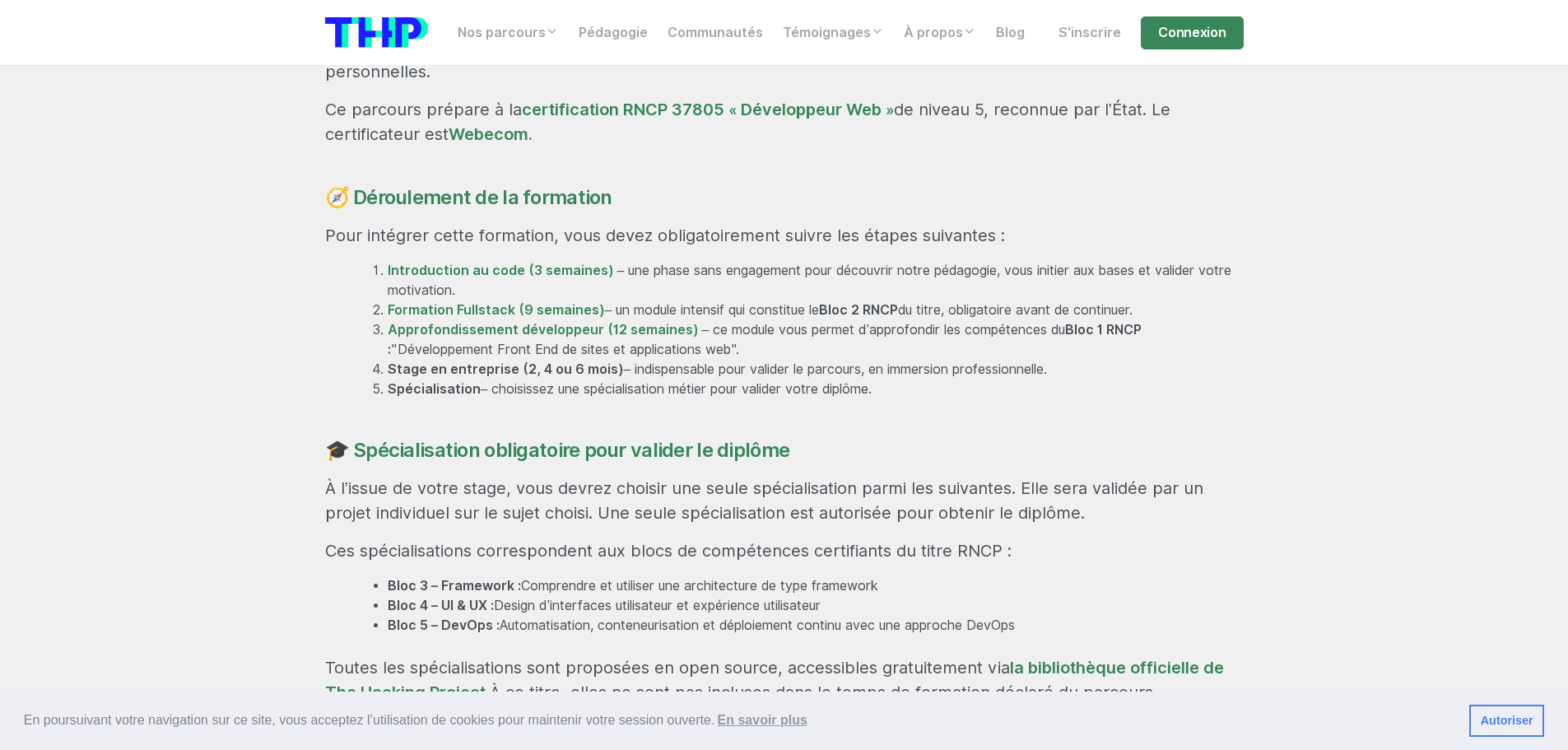
scroll to position [1070, 0]
drag, startPoint x: 743, startPoint y: 315, endPoint x: 928, endPoint y: 310, distance: 185.1
click at [902, 358] on li "Stage en entreprise (2, 4 ou 6 mois) – indispensable pour valider le parcours, …" at bounding box center [815, 368] width 856 height 20
click at [933, 358] on li "Stage en entreprise (2, 4 ou 6 mois) – indispensable pour valider le parcours, …" at bounding box center [815, 368] width 856 height 20
drag, startPoint x: 490, startPoint y: 340, endPoint x: 827, endPoint y: 337, distance: 337.0
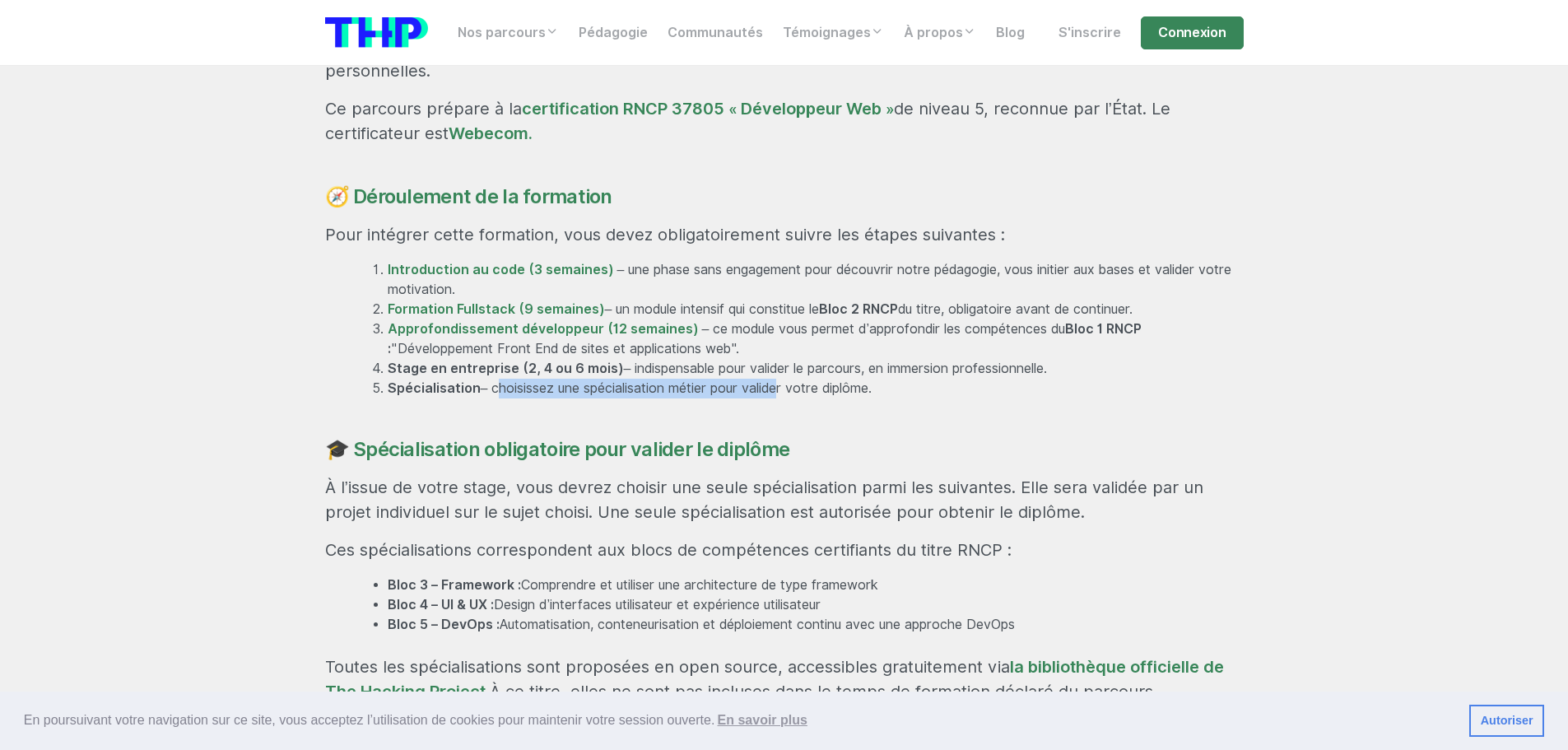
click at [823, 378] on li "Spécialisation – choisissez une spécialisation métier pour valider votre diplôm…" at bounding box center [815, 388] width 856 height 20
click at [875, 378] on li "Spécialisation – choisissez une spécialisation métier pour valider votre diplôm…" at bounding box center [815, 388] width 856 height 20
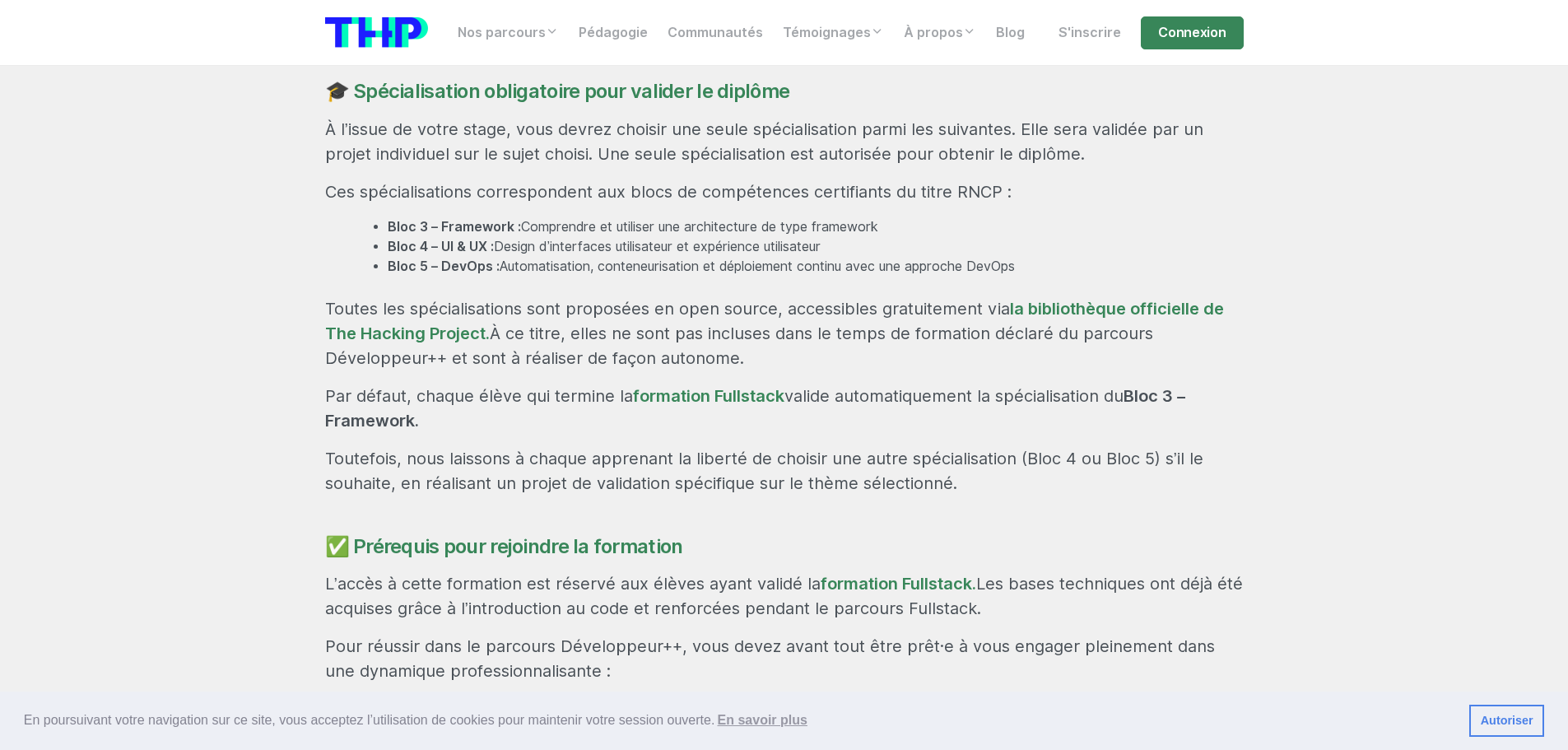
scroll to position [1399, 0]
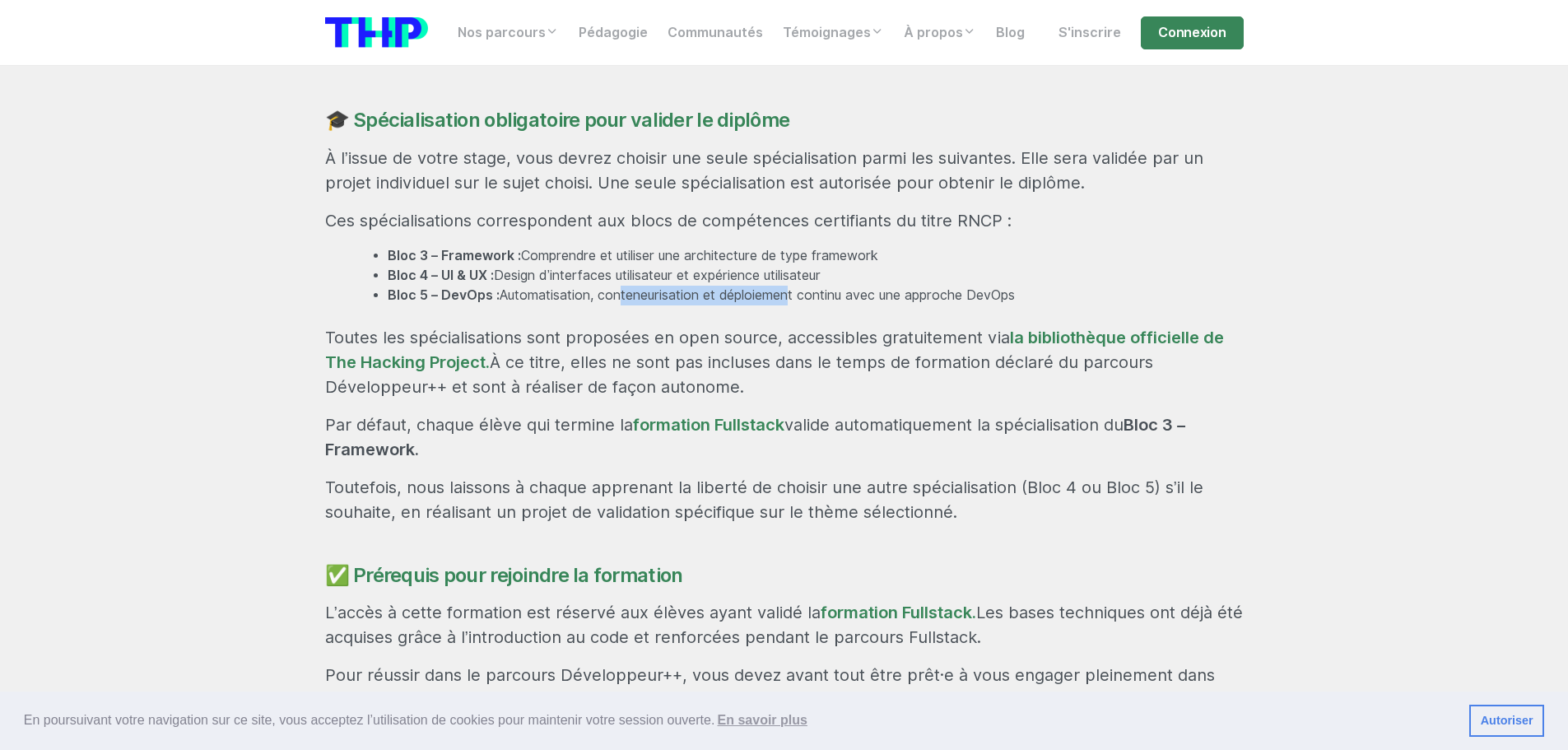
drag, startPoint x: 620, startPoint y: 248, endPoint x: 838, endPoint y: 242, distance: 218.1
click at [818, 285] on li "Bloc 5 – DevOps : Automatisation, conteneurisation et déploiement continu avec …" at bounding box center [815, 295] width 856 height 20
click at [853, 285] on li "Bloc 5 – DevOps : Automatisation, conteneurisation et déploiement continu avec …" at bounding box center [815, 295] width 856 height 20
drag, startPoint x: 1039, startPoint y: 249, endPoint x: 363, endPoint y: 213, distance: 677.0
click at [363, 246] on ul "Bloc 3 – Framework : Comprendre et utiliser une architecture de type framework …" at bounding box center [799, 276] width 889 height 59
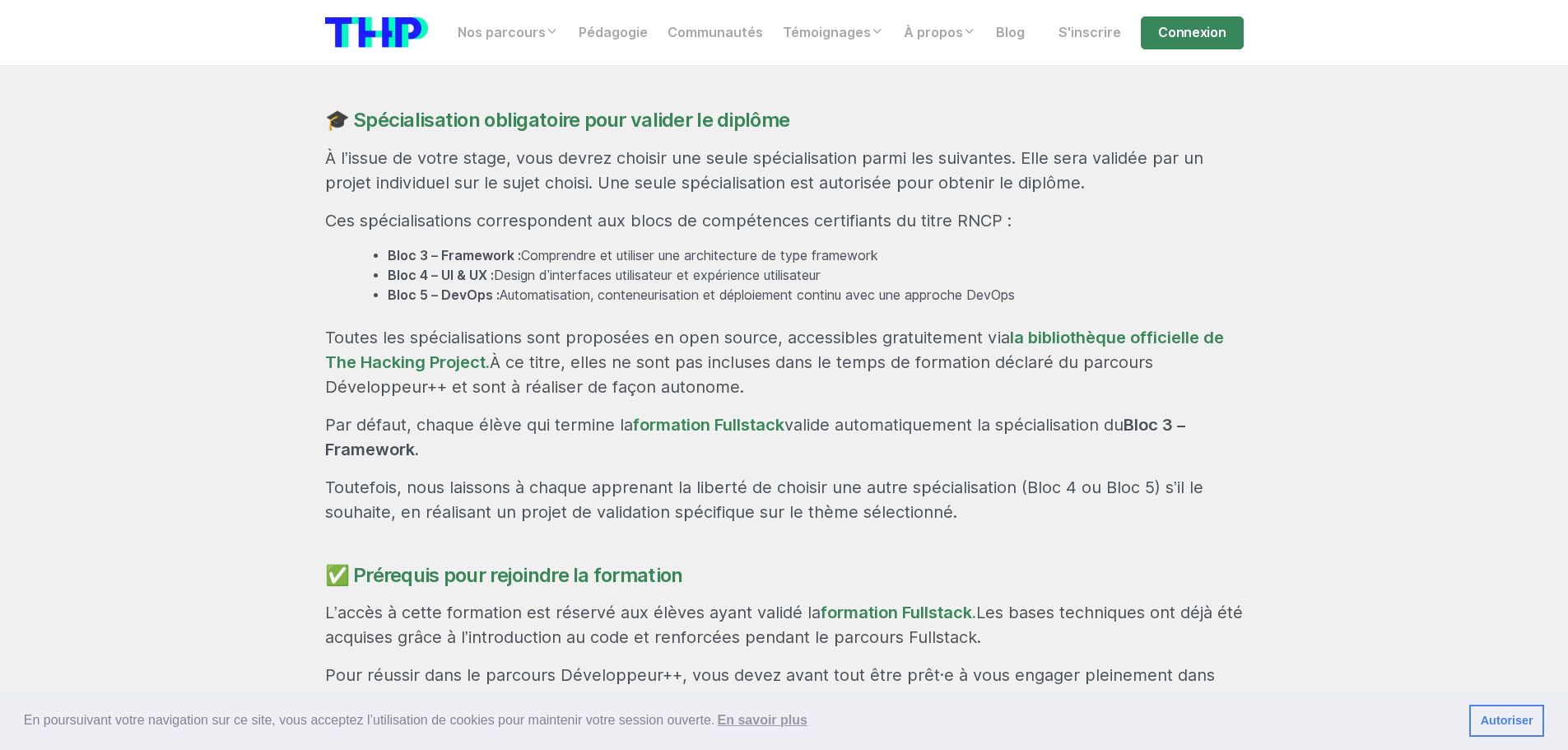
click at [722, 266] on li "Bloc 4 – UI & UX : Design d’interfaces utilisateur et expérience utilisateur" at bounding box center [815, 276] width 856 height 20
drag, startPoint x: 479, startPoint y: 182, endPoint x: 882, endPoint y: 181, distance: 403.0
click at [805, 208] on p "Ces spécialisations correspondent aux blocs de compétences certifiants du titre…" at bounding box center [784, 221] width 919 height 24
click at [884, 208] on p "Ces spécialisations correspondent aux blocs de compétences certifiants du titre…" at bounding box center [784, 221] width 919 height 24
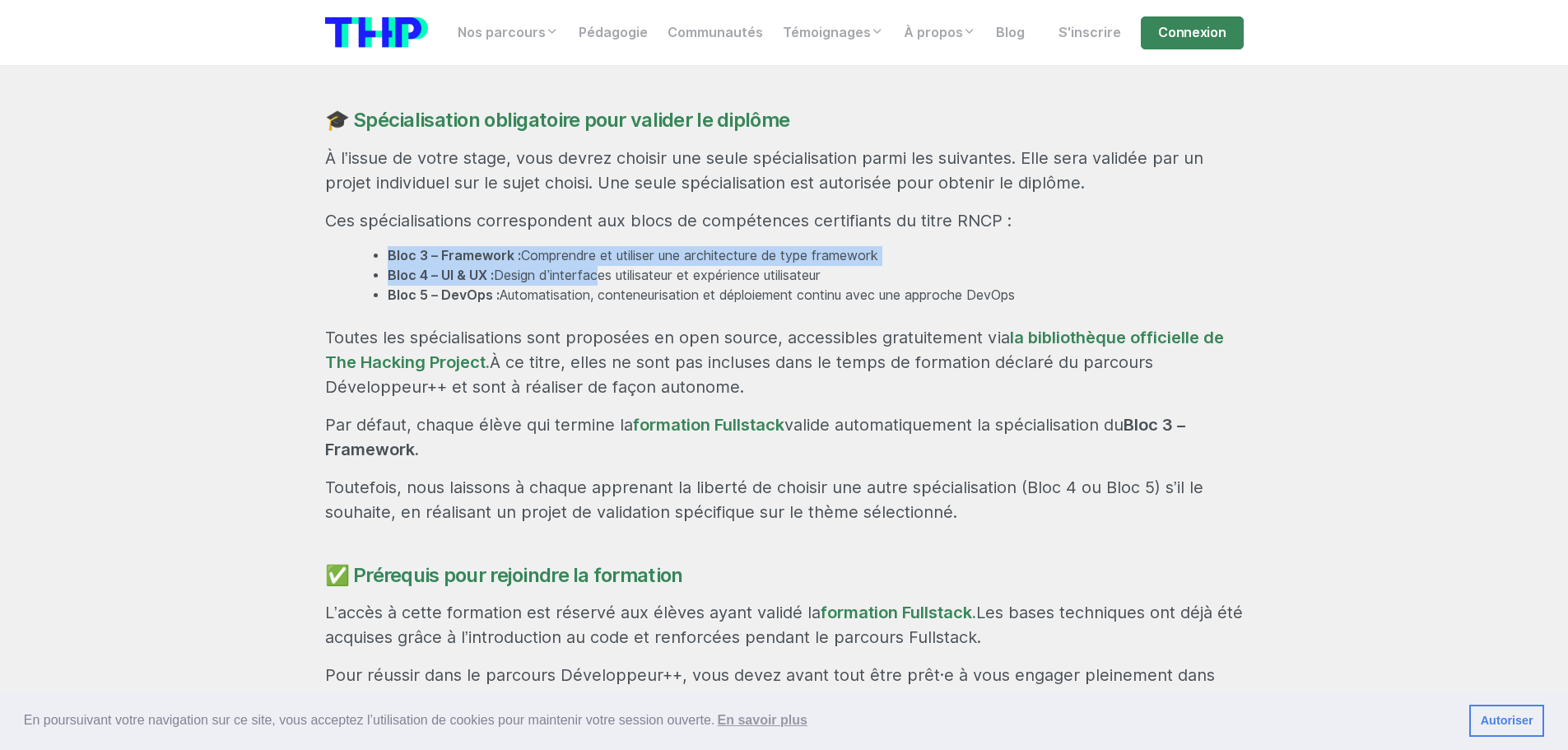
drag, startPoint x: 378, startPoint y: 210, endPoint x: 598, endPoint y: 231, distance: 221.0
click at [599, 246] on ul "Bloc 3 – Framework : Comprendre et utiliser une architecture de type framework …" at bounding box center [799, 276] width 889 height 59
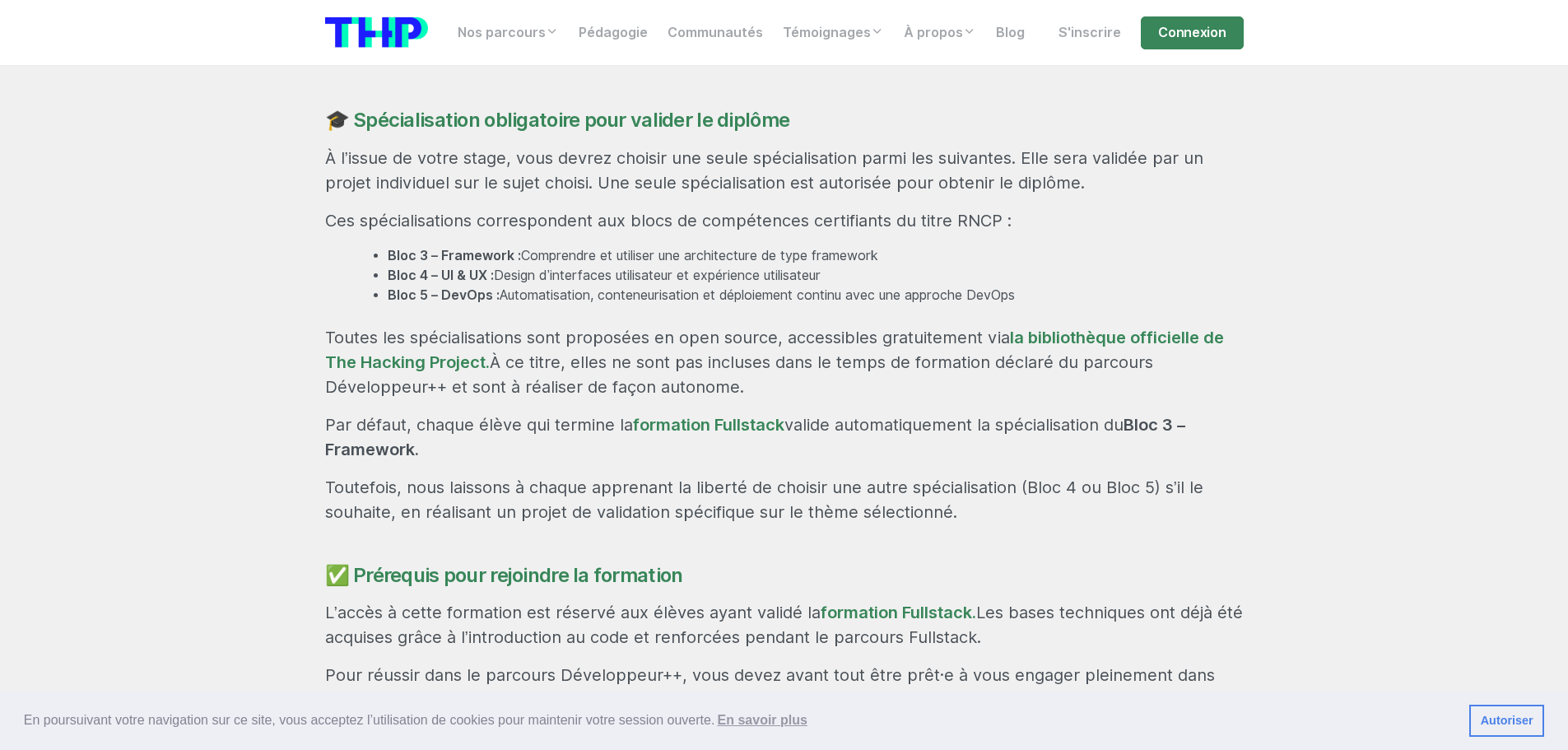
click at [572, 285] on li "Bloc 5 – DevOps : Automatisation, conteneurisation et déploiement continu avec …" at bounding box center [815, 295] width 856 height 20
drag, startPoint x: 328, startPoint y: 283, endPoint x: 519, endPoint y: 282, distance: 191.0
click at [515, 325] on p "Toutes les spécialisations sont proposées en open source, accessibles gratuitem…" at bounding box center [784, 362] width 919 height 74
click at [571, 325] on p "Toutes les spécialisations sont proposées en open source, accessibles gratuitem…" at bounding box center [784, 362] width 919 height 74
drag, startPoint x: 437, startPoint y: 250, endPoint x: 900, endPoint y: 242, distance: 463.1
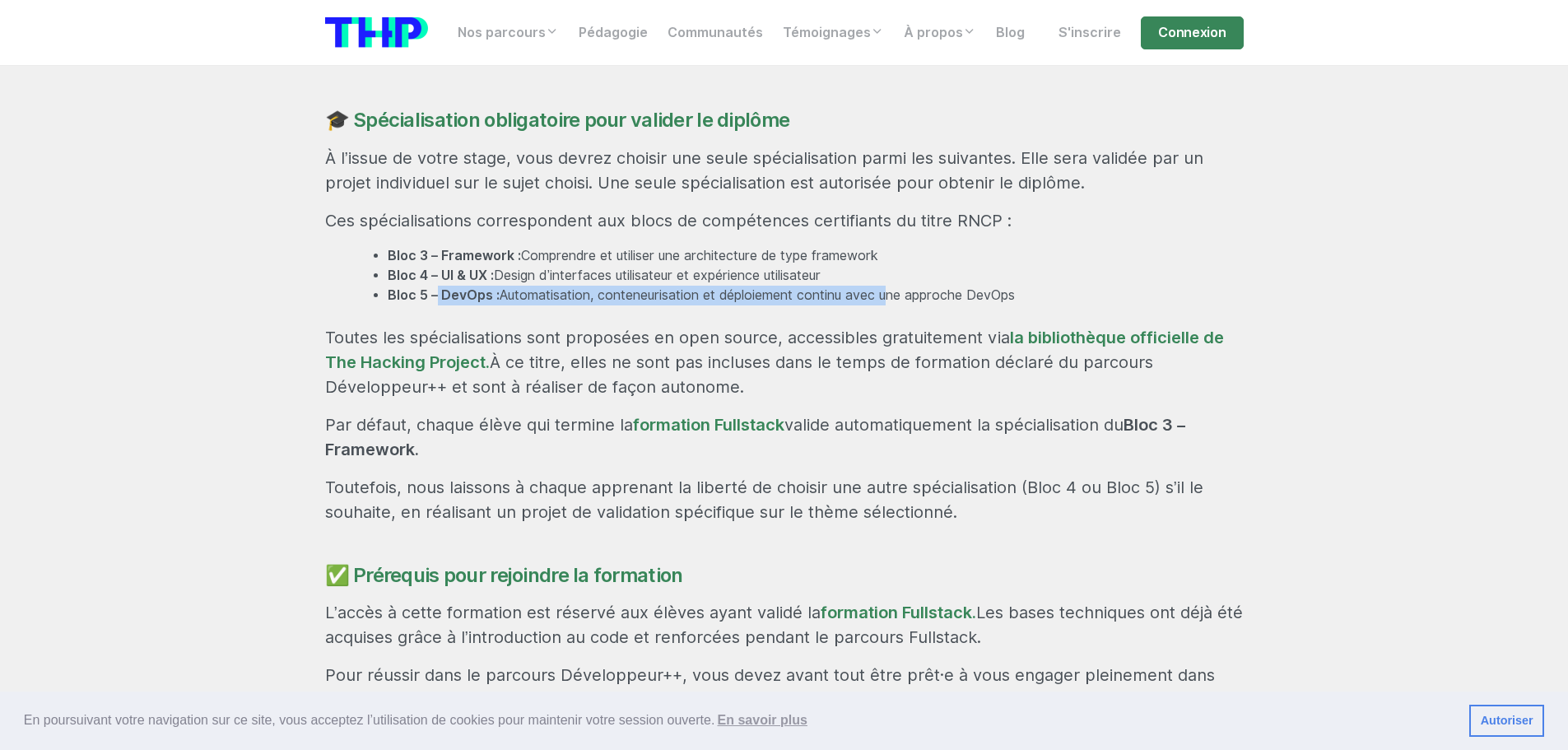
click at [897, 285] on li "Bloc 5 – DevOps : Automatisation, conteneurisation et déploiement continu avec …" at bounding box center [815, 295] width 856 height 20
click at [947, 285] on li "Bloc 5 – DevOps : Automatisation, conteneurisation et déploiement continu avec …" at bounding box center [815, 295] width 856 height 20
drag, startPoint x: 1045, startPoint y: 244, endPoint x: 505, endPoint y: 253, distance: 540.1
click at [505, 285] on li "Bloc 5 – DevOps : Automatisation, conteneurisation et déploiement continu avec …" at bounding box center [815, 295] width 856 height 20
click at [504, 285] on li "Bloc 5 – DevOps : Automatisation, conteneurisation et déploiement continu avec …" at bounding box center [815, 295] width 856 height 20
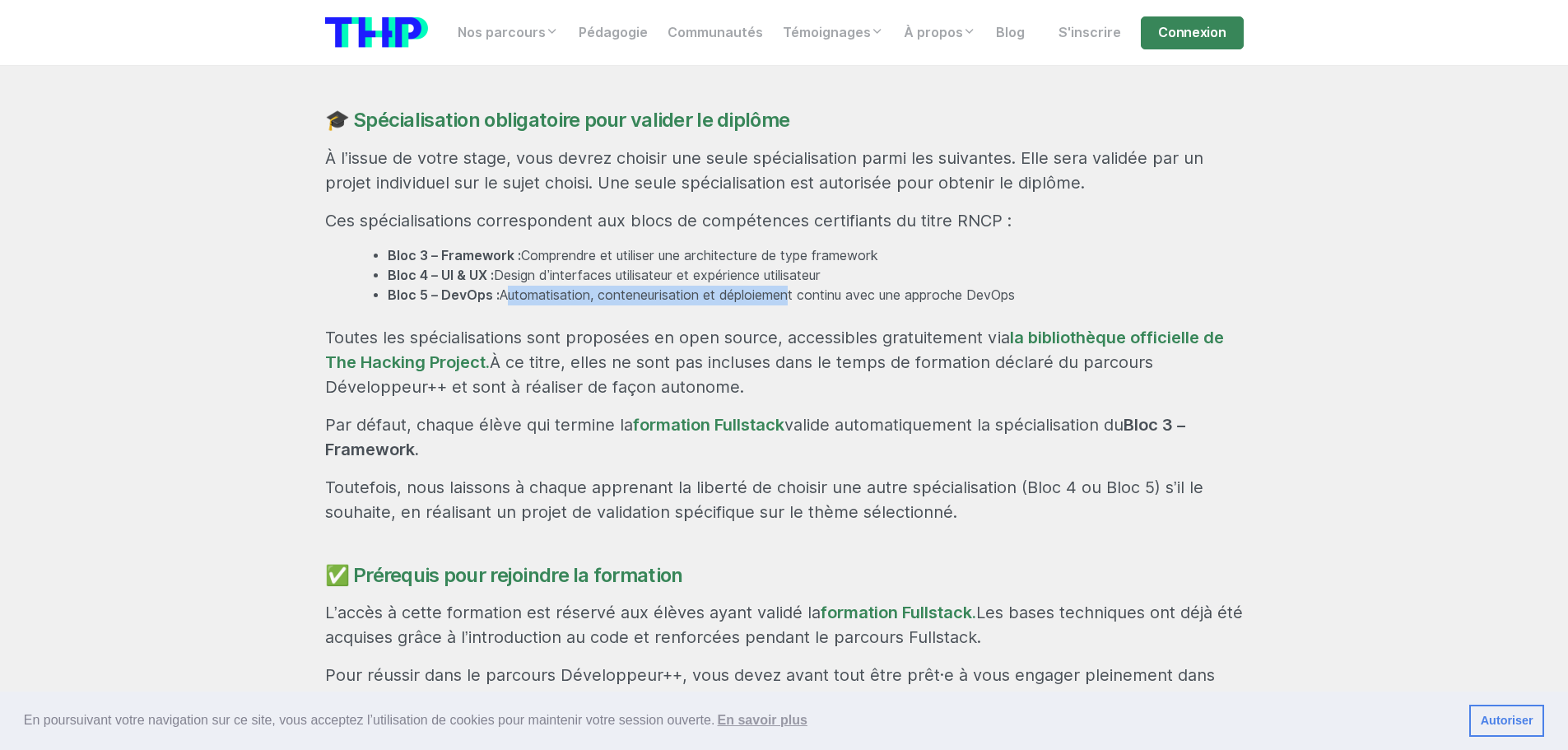
drag, startPoint x: 501, startPoint y: 244, endPoint x: 798, endPoint y: 243, distance: 297.0
click at [796, 285] on li "Bloc 5 – DevOps : Automatisation, conteneurisation et déploiement continu avec …" at bounding box center [815, 295] width 856 height 20
click at [799, 285] on li "Bloc 5 – DevOps : Automatisation, conteneurisation et déploiement continu avec …" at bounding box center [815, 295] width 856 height 20
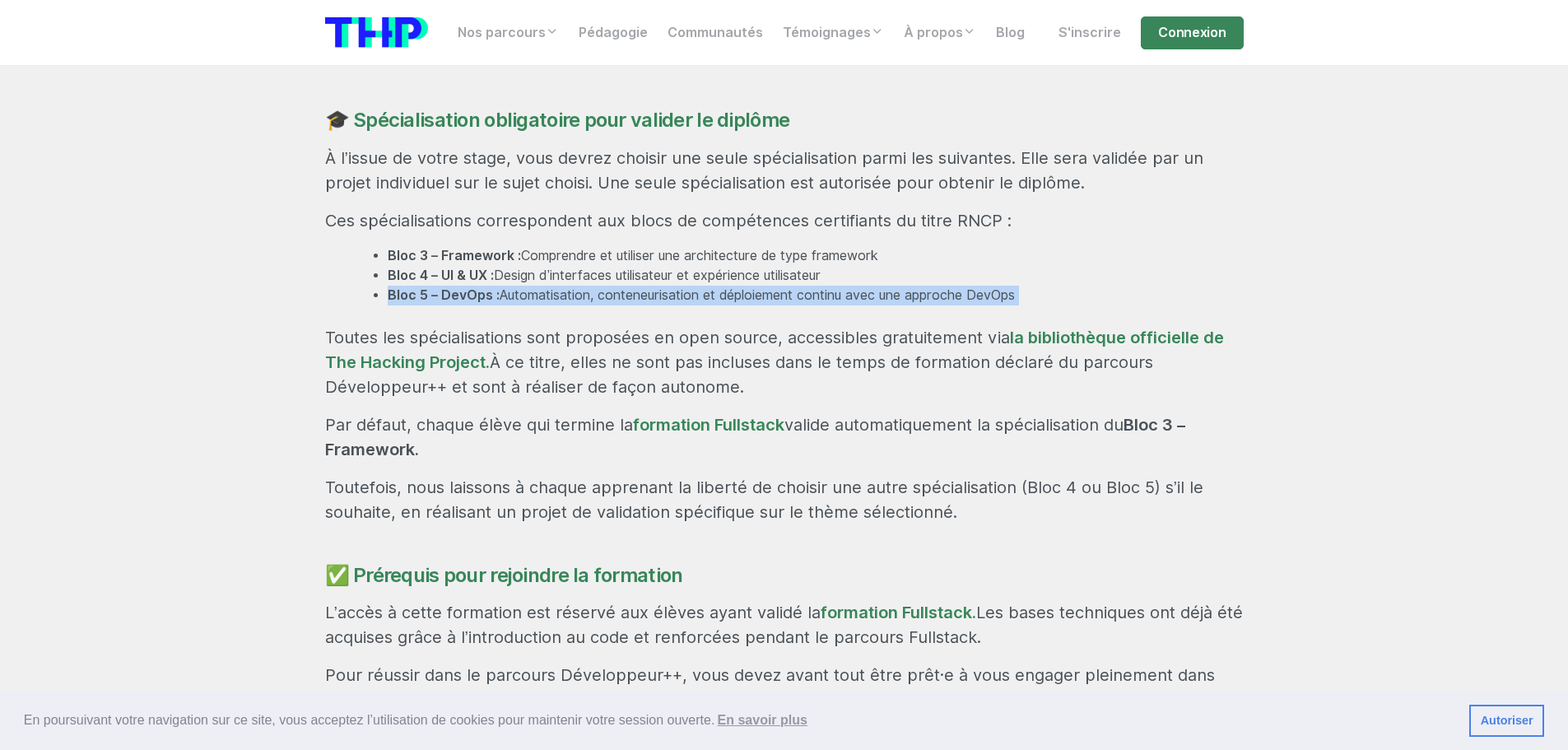
click at [802, 285] on li "Bloc 5 – DevOps : Automatisation, conteneurisation et déploiement continu avec …" at bounding box center [815, 295] width 856 height 20
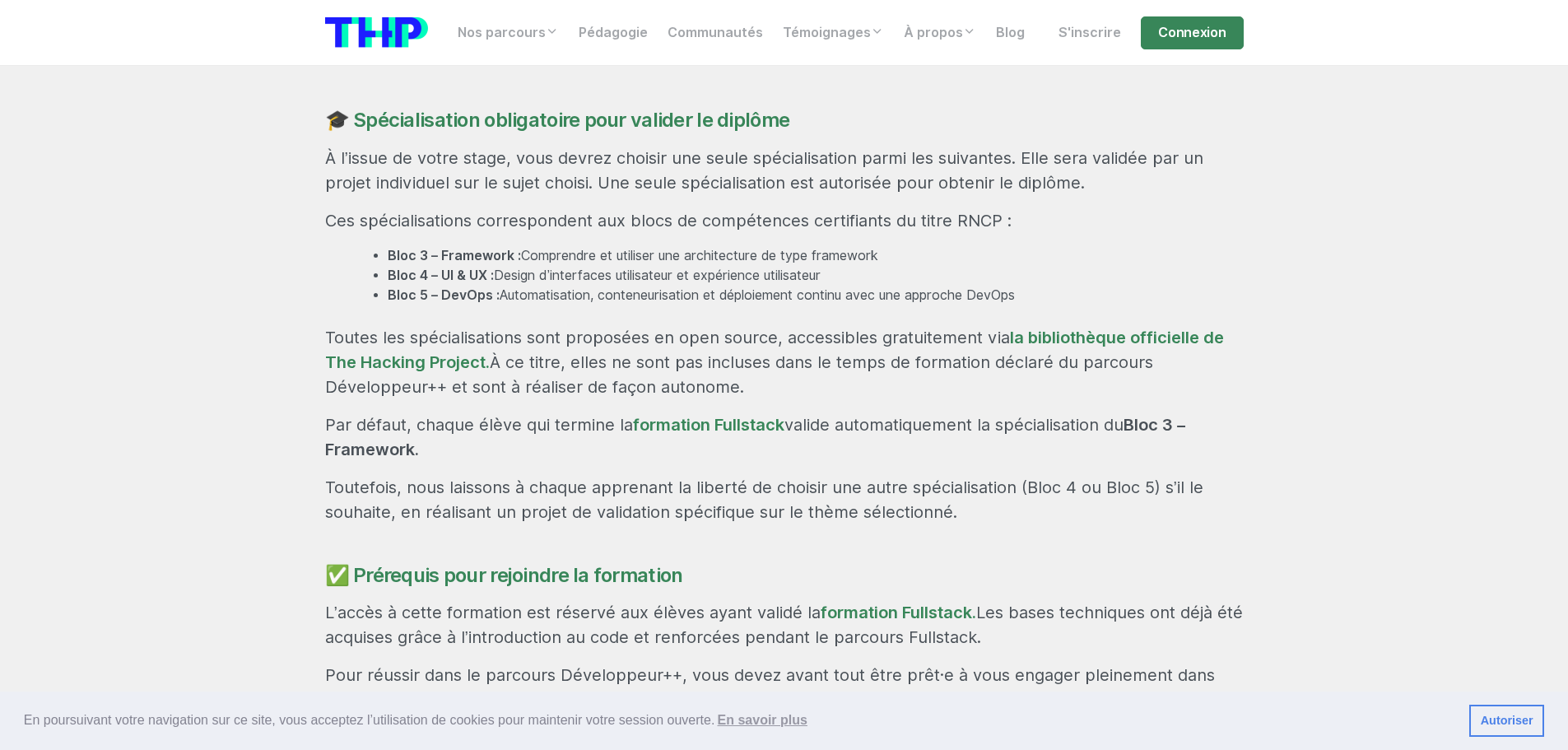
click at [802, 285] on li "Bloc 5 – DevOps : Automatisation, conteneurisation et déploiement continu avec …" at bounding box center [815, 295] width 856 height 20
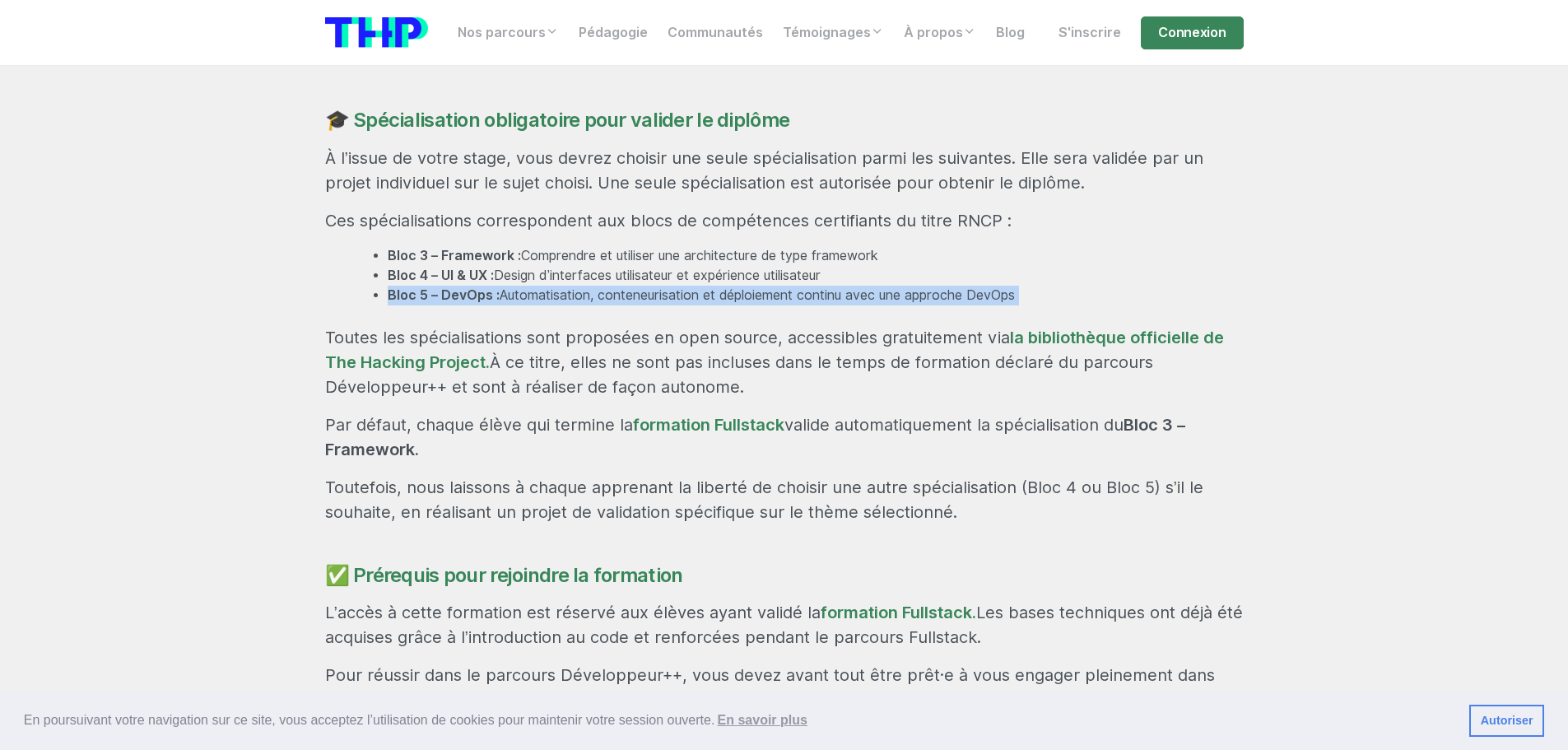
click at [802, 285] on li "Bloc 5 – DevOps : Automatisation, conteneurisation et déploiement continu avec …" at bounding box center [815, 295] width 856 height 20
drag, startPoint x: 1041, startPoint y: 246, endPoint x: 333, endPoint y: 178, distance: 711.3
click at [333, 178] on div "Rejoignez une formation professionnalisante et certifiante En 29 semaines, accé…" at bounding box center [784, 215] width 939 height 1361
click at [333, 208] on p "Ces spécialisations correspondent aux blocs de compétences certifiants du titre…" at bounding box center [784, 221] width 919 height 24
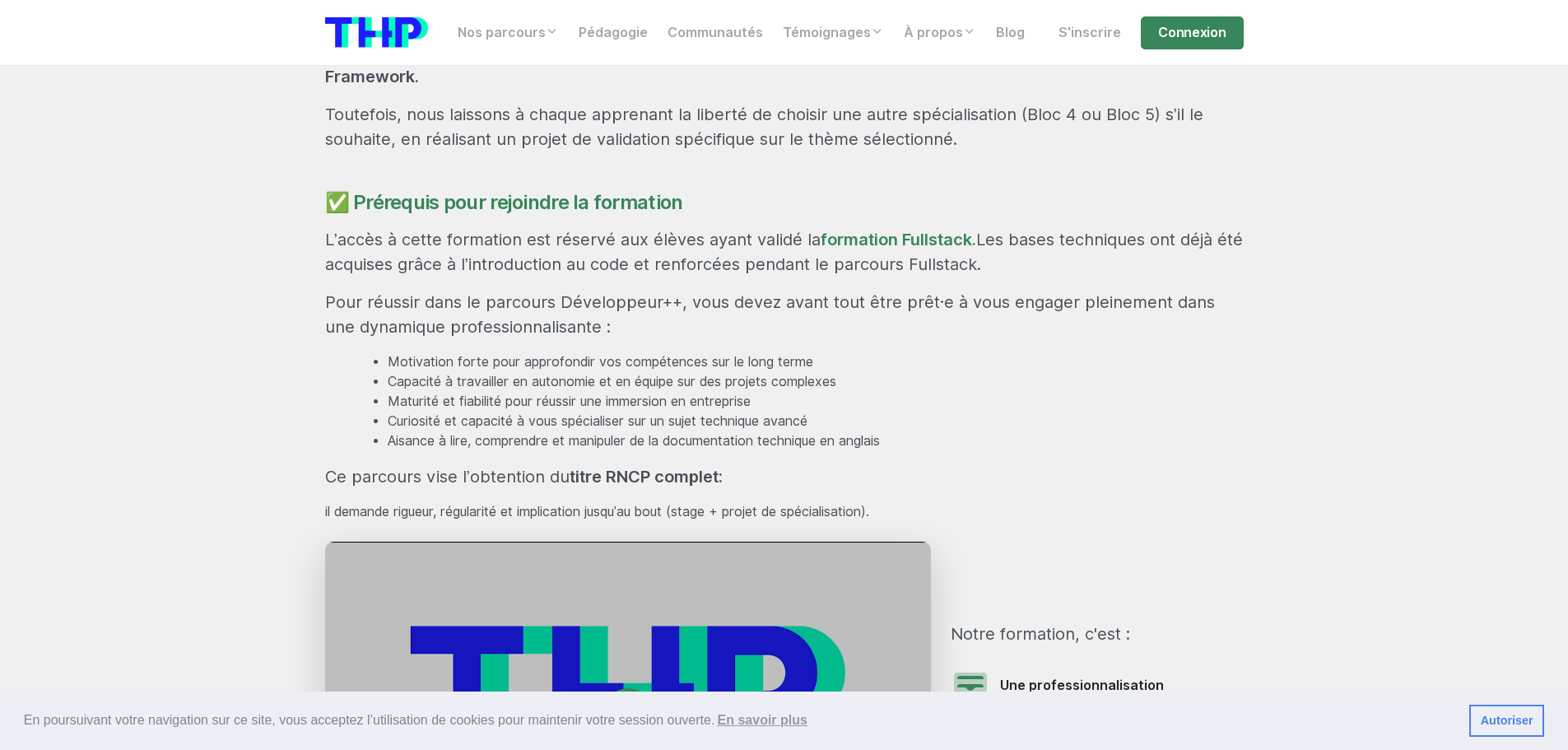
scroll to position [1728, 0]
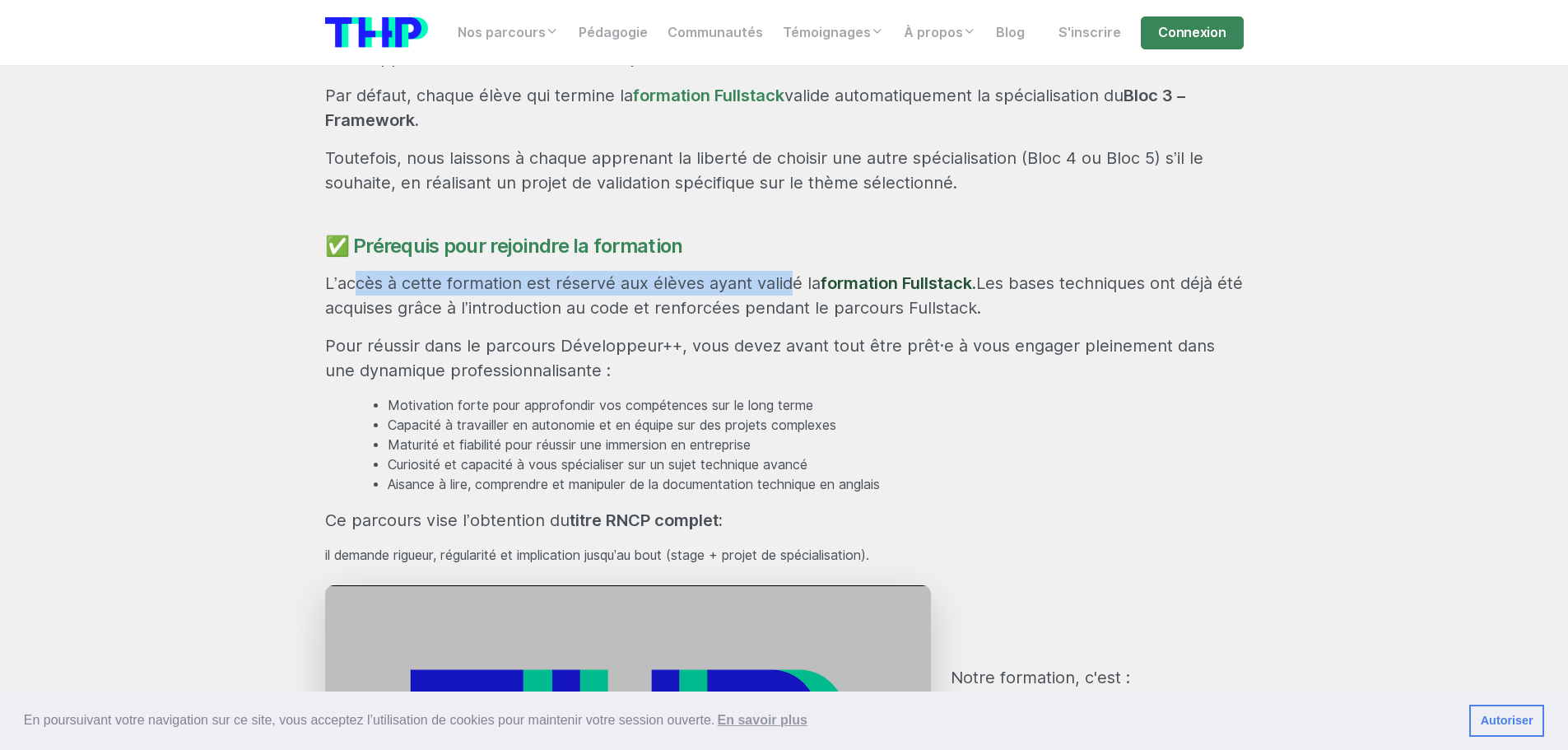
drag, startPoint x: 462, startPoint y: 237, endPoint x: 828, endPoint y: 234, distance: 366.0
click at [815, 270] on p "L’accès à cette formation est réservé aux élèves ayant validé la formation Full…" at bounding box center [784, 295] width 919 height 50
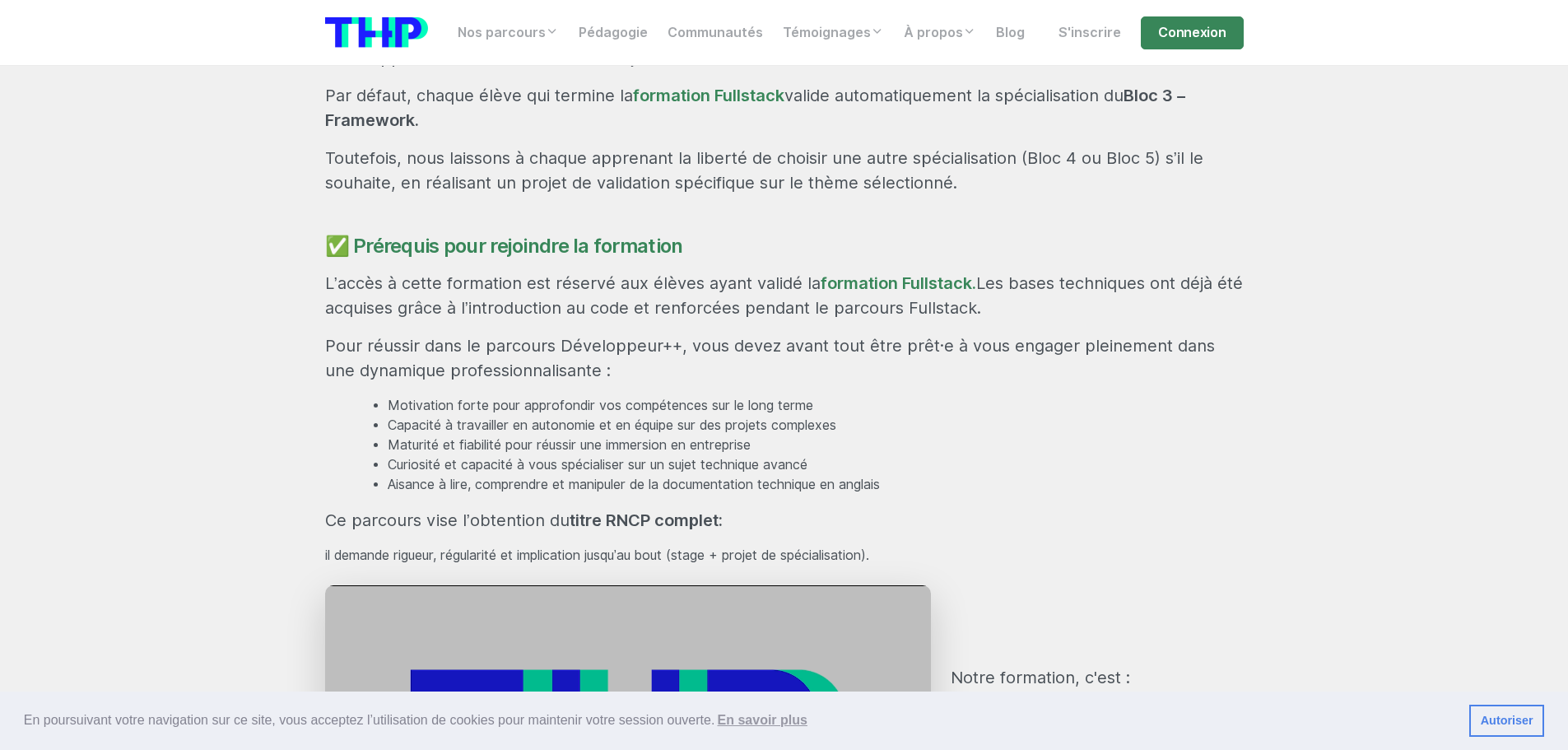
click at [897, 270] on p "L’accès à cette formation est réservé aux élèves ayant validé la formation Full…" at bounding box center [784, 295] width 919 height 50
drag, startPoint x: 314, startPoint y: 270, endPoint x: 696, endPoint y: 260, distance: 382.1
click at [696, 270] on p "L’accès à cette formation est réservé aux élèves ayant validé la formation Full…" at bounding box center [784, 295] width 919 height 50
drag, startPoint x: 325, startPoint y: 308, endPoint x: 495, endPoint y: 300, distance: 170.2
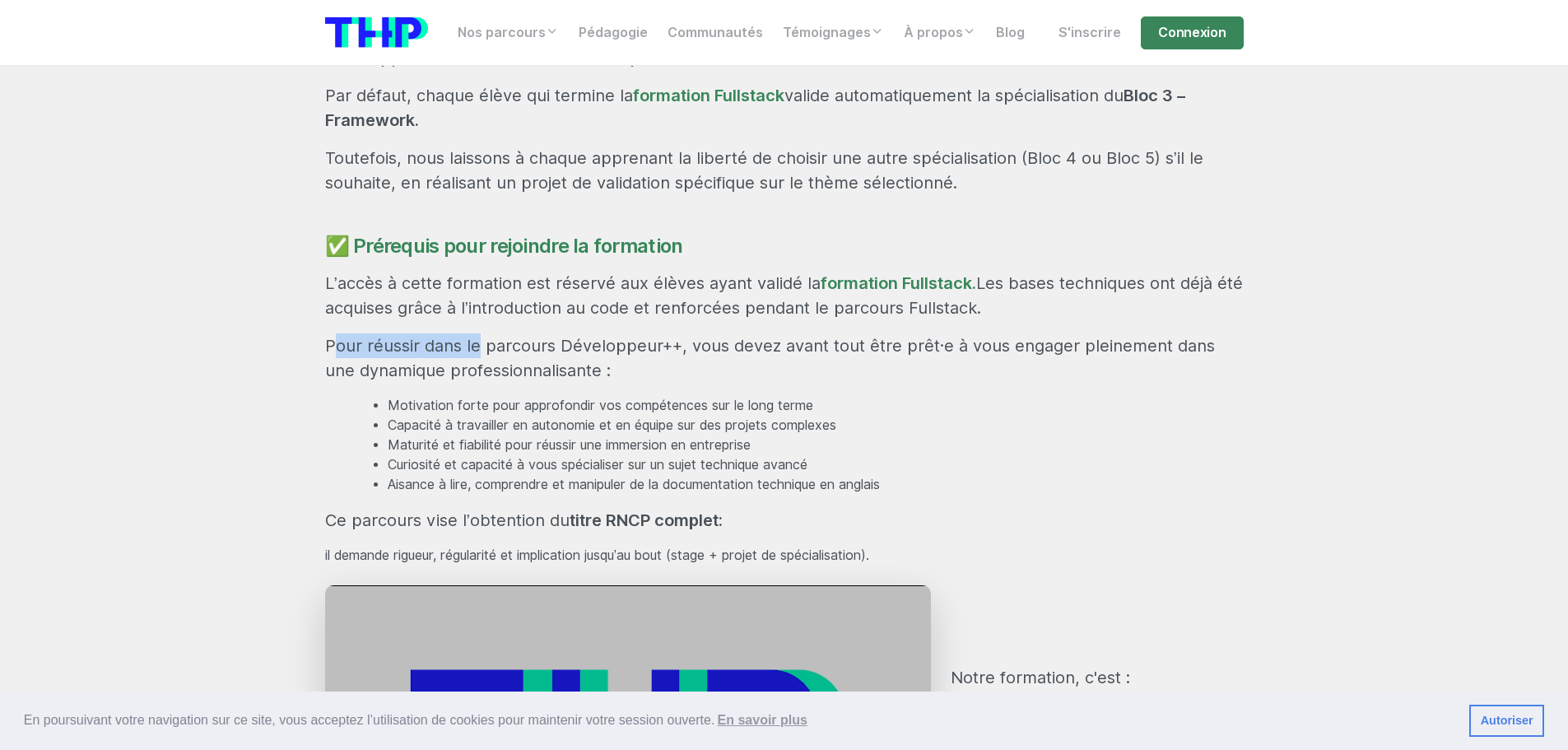
click at [484, 333] on p "Pour réussir dans le parcours Développeur++, vous devez avant tout être prêt·e …" at bounding box center [784, 358] width 919 height 50
click at [517, 333] on p "Pour réussir dans le parcours Développeur++, vous devez avant tout être prêt·e …" at bounding box center [784, 358] width 919 height 50
drag, startPoint x: 361, startPoint y: 299, endPoint x: 569, endPoint y: 296, distance: 208.0
click at [547, 333] on p "Pour réussir dans le parcours Développeur++, vous devez avant tout être prêt·e …" at bounding box center [784, 358] width 919 height 50
click at [588, 333] on p "Pour réussir dans le parcours Développeur++, vous devez avant tout être prêt·e …" at bounding box center [784, 358] width 919 height 50
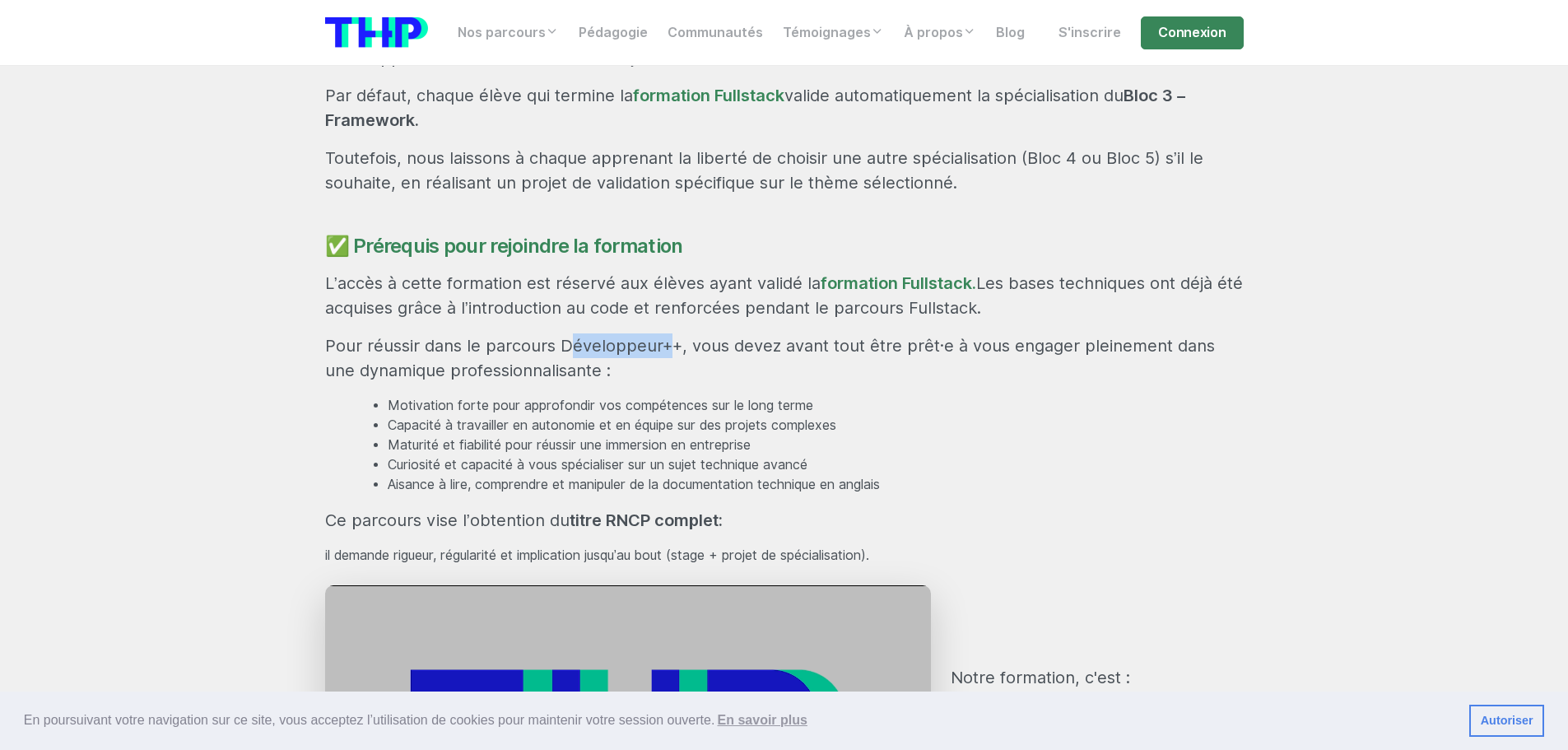
click at [588, 333] on p "Pour réussir dans le parcours Développeur++, vous devez avant tout être prêt·e …" at bounding box center [784, 358] width 919 height 50
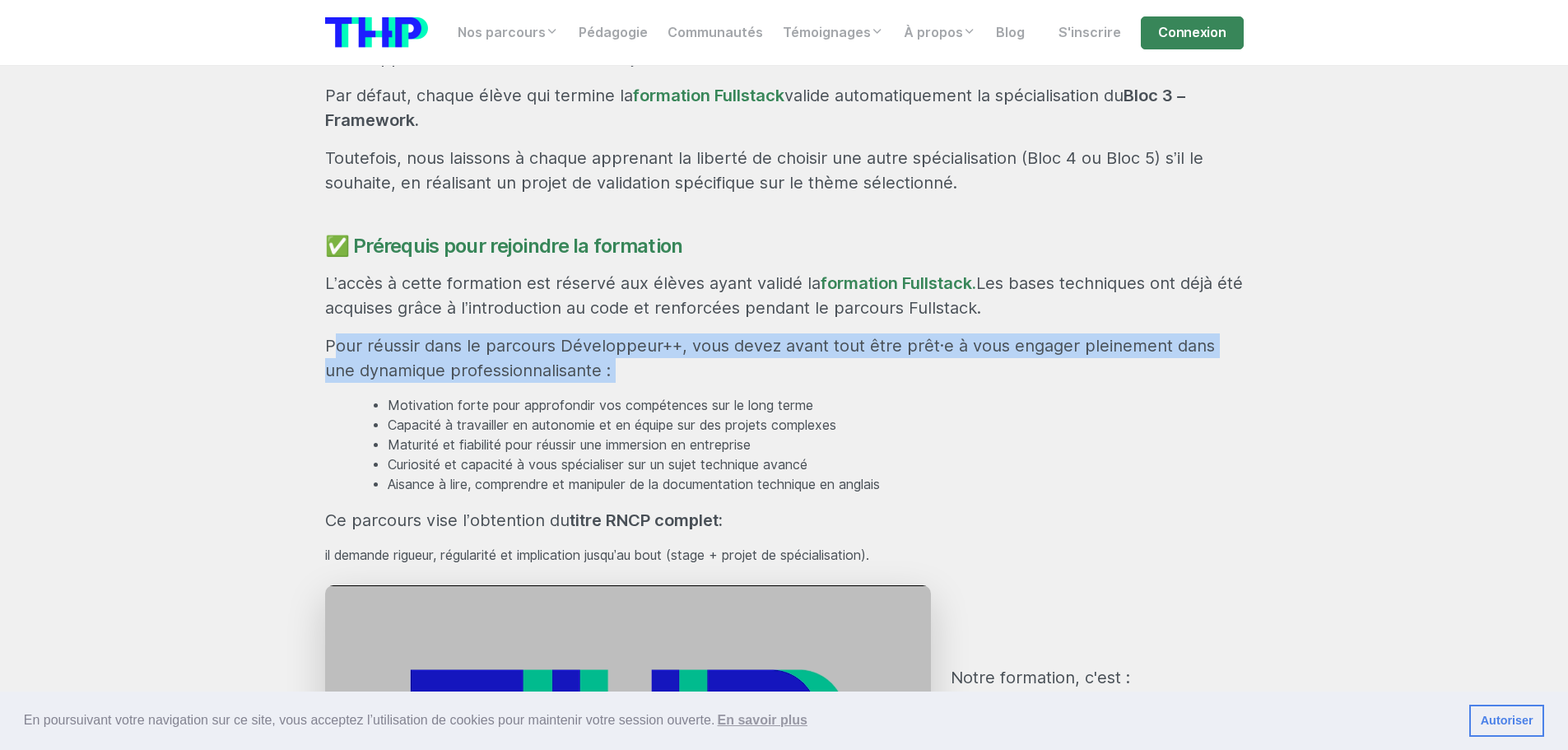
click at [588, 333] on p "Pour réussir dans le parcours Développeur++, vous devez avant tout être prêt·e …" at bounding box center [784, 358] width 919 height 50
click at [1007, 333] on p "Pour réussir dans le parcours Développeur++, vous devez avant tout être prêt·e …" at bounding box center [784, 358] width 919 height 50
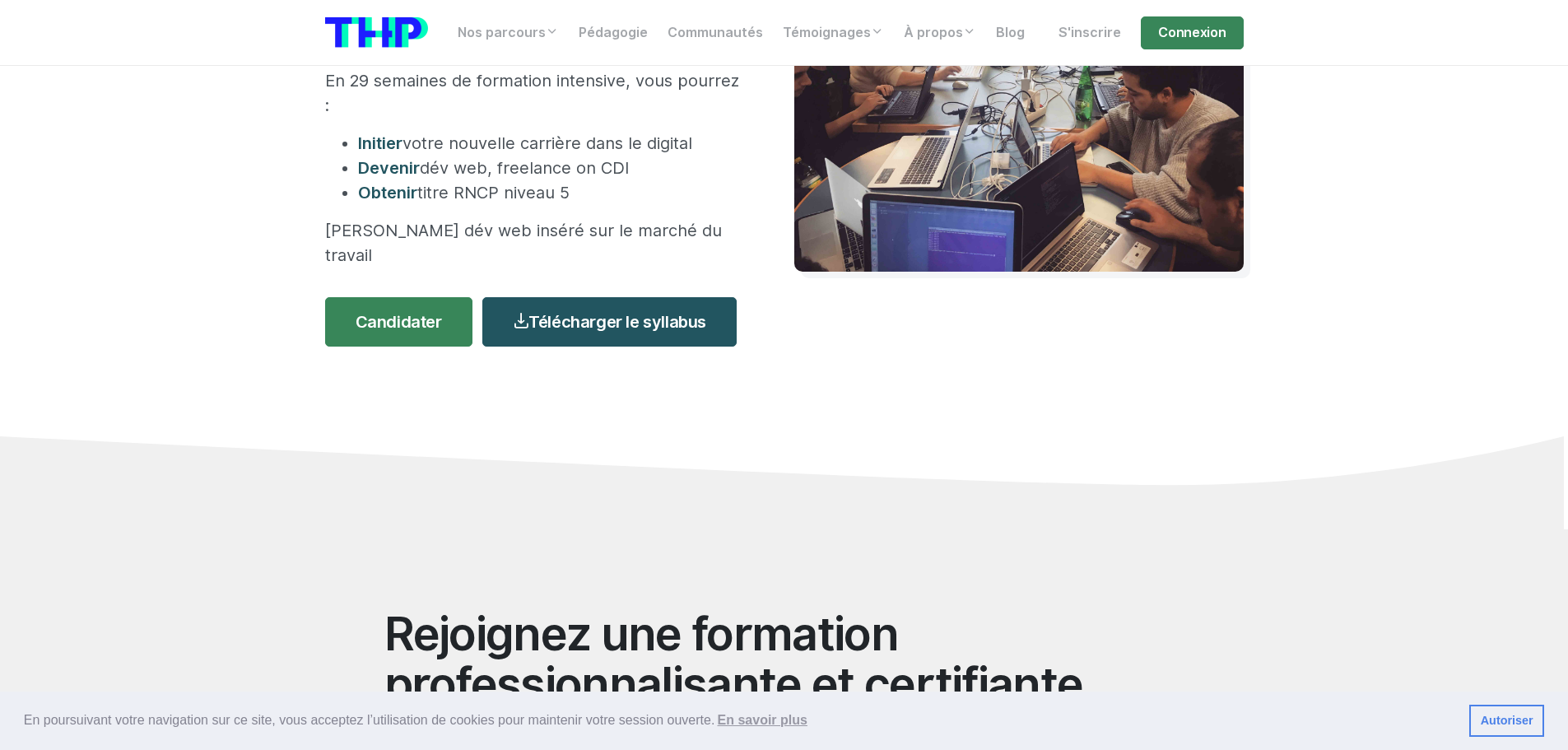
scroll to position [0, 0]
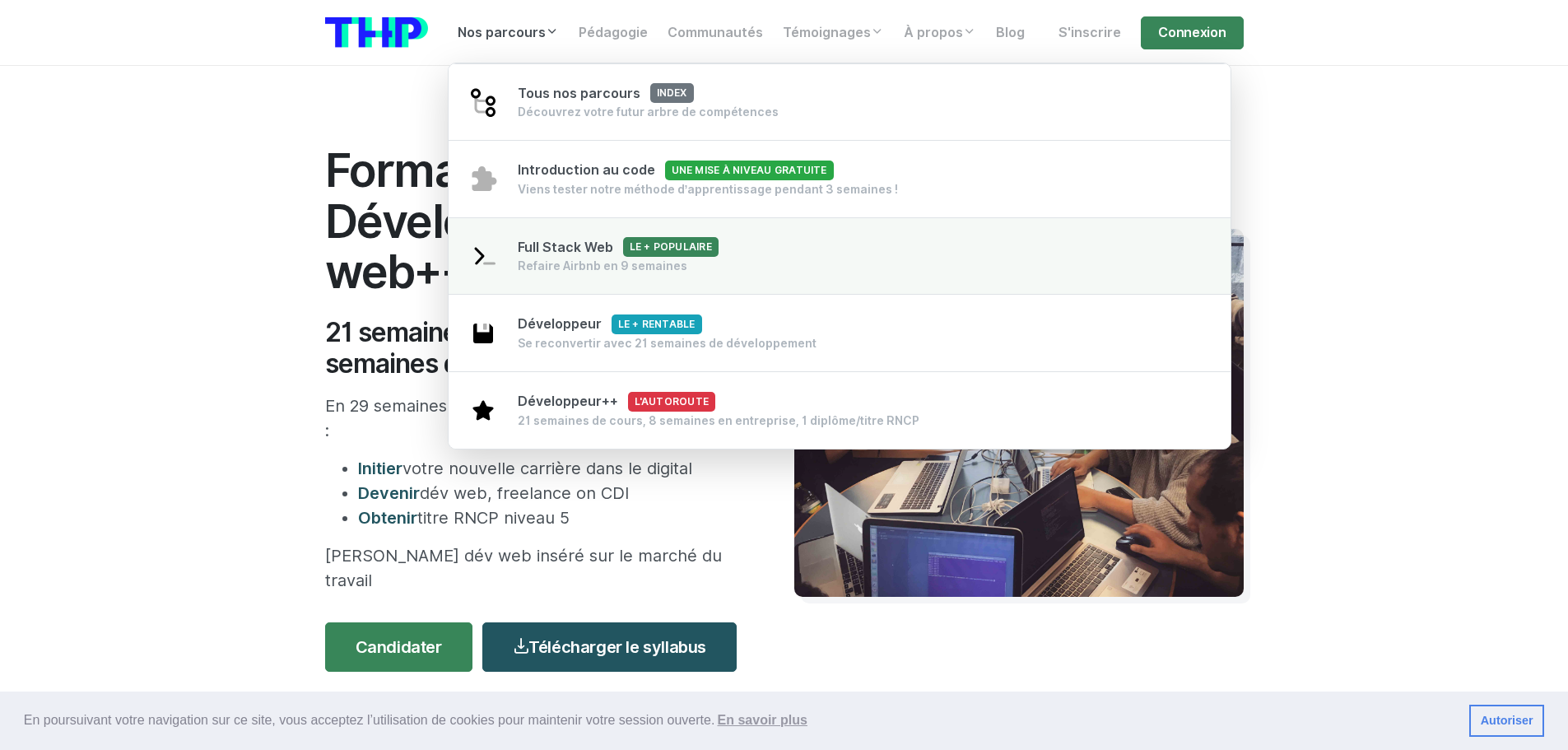
click at [561, 243] on span "Full Stack Web Le + populaire" at bounding box center [619, 248] width 201 height 16
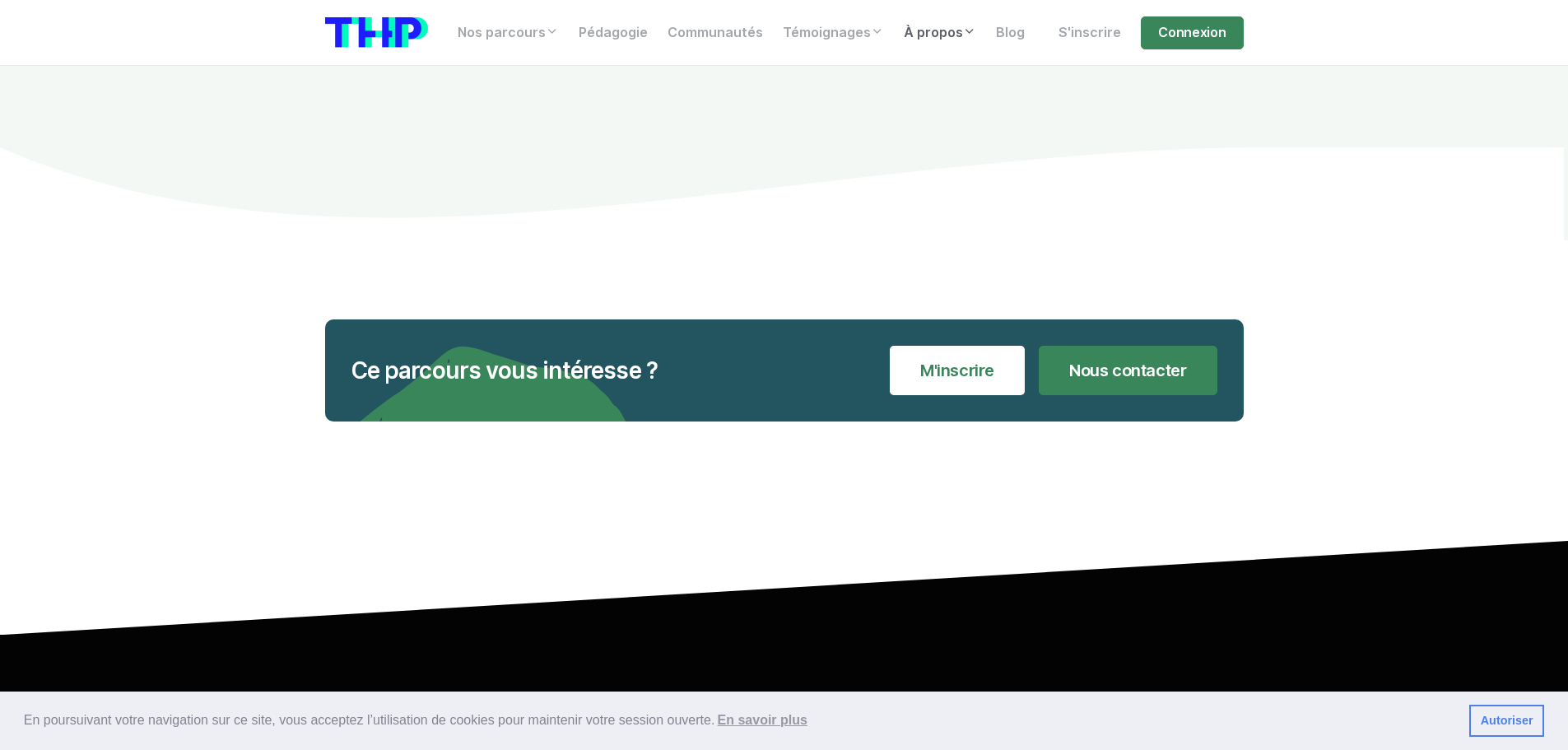
scroll to position [18167, 0]
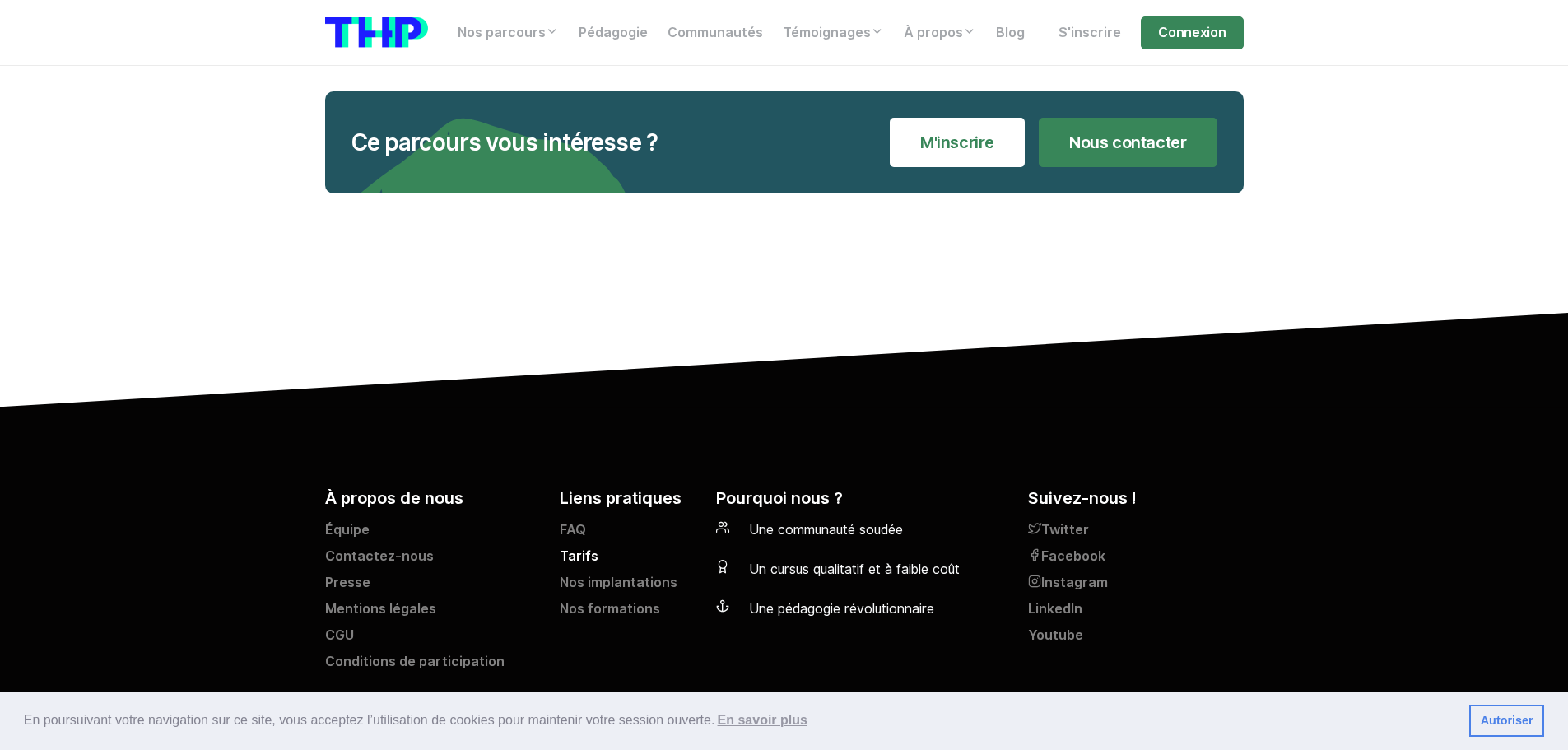
click at [576, 547] on link "Tarifs" at bounding box center [628, 560] width 137 height 26
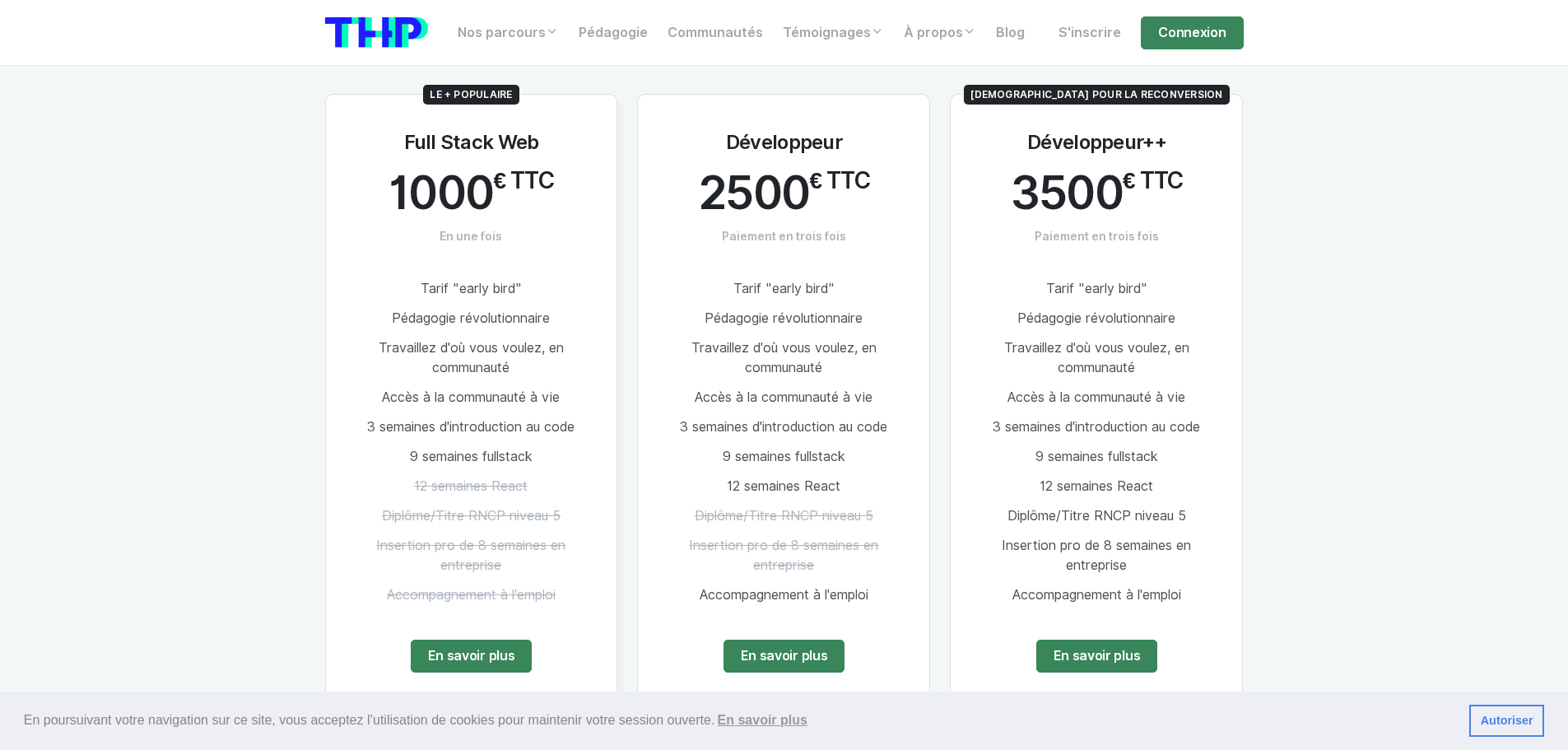
scroll to position [2222, 0]
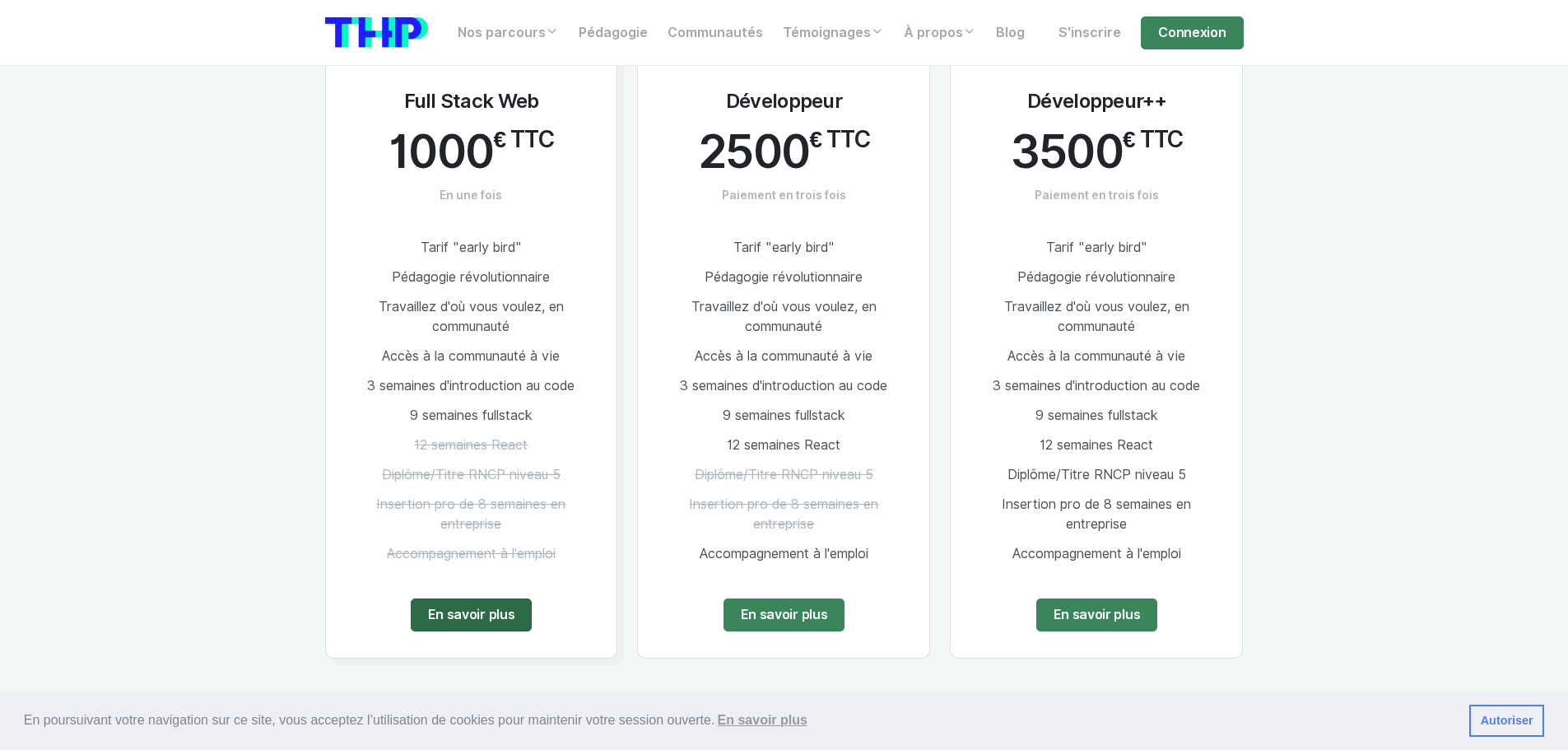
click at [479, 598] on link "En savoir plus" at bounding box center [472, 615] width 122 height 33
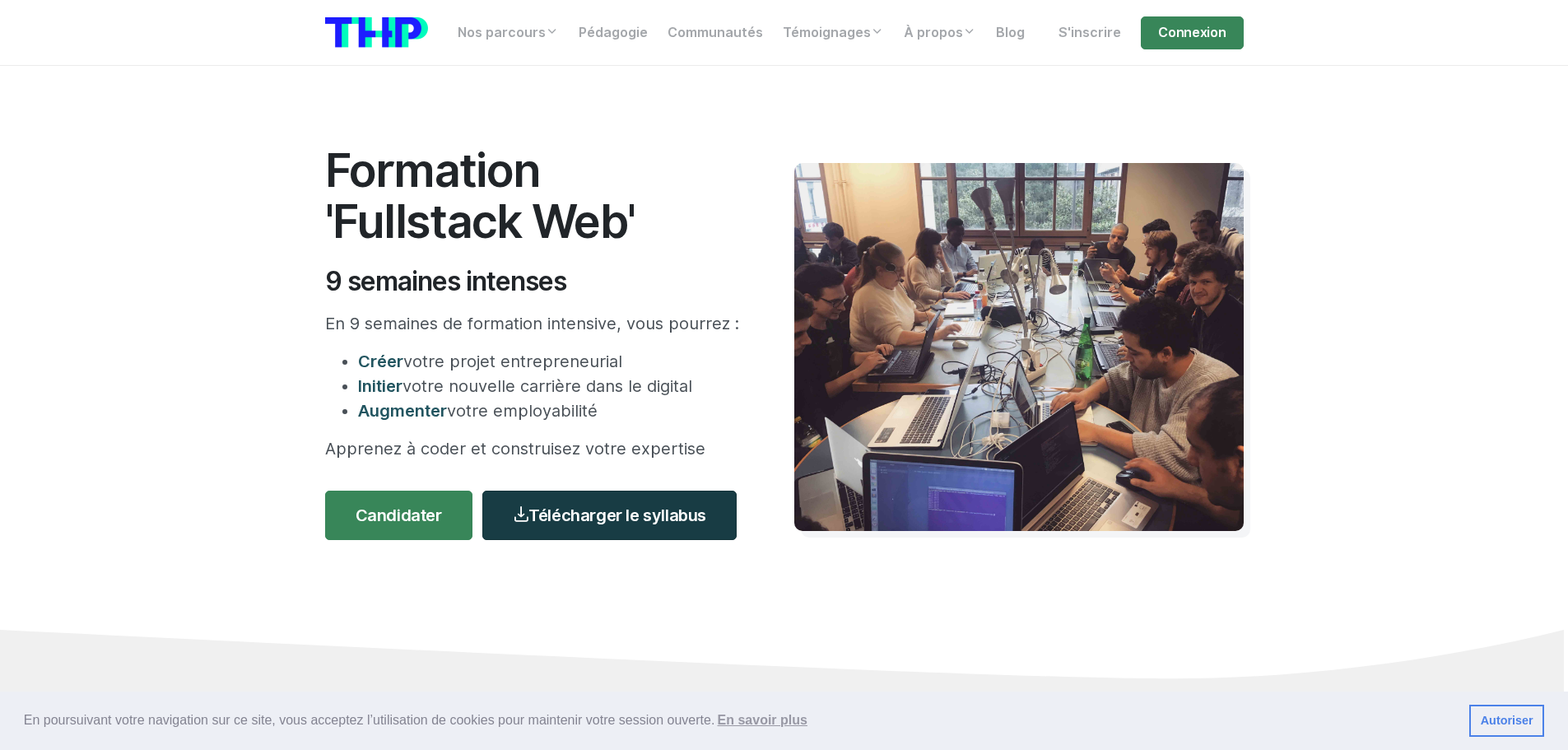
click at [584, 519] on link "Télécharger le syllabus" at bounding box center [610, 515] width 255 height 50
